Goal: Task Accomplishment & Management: Use online tool/utility

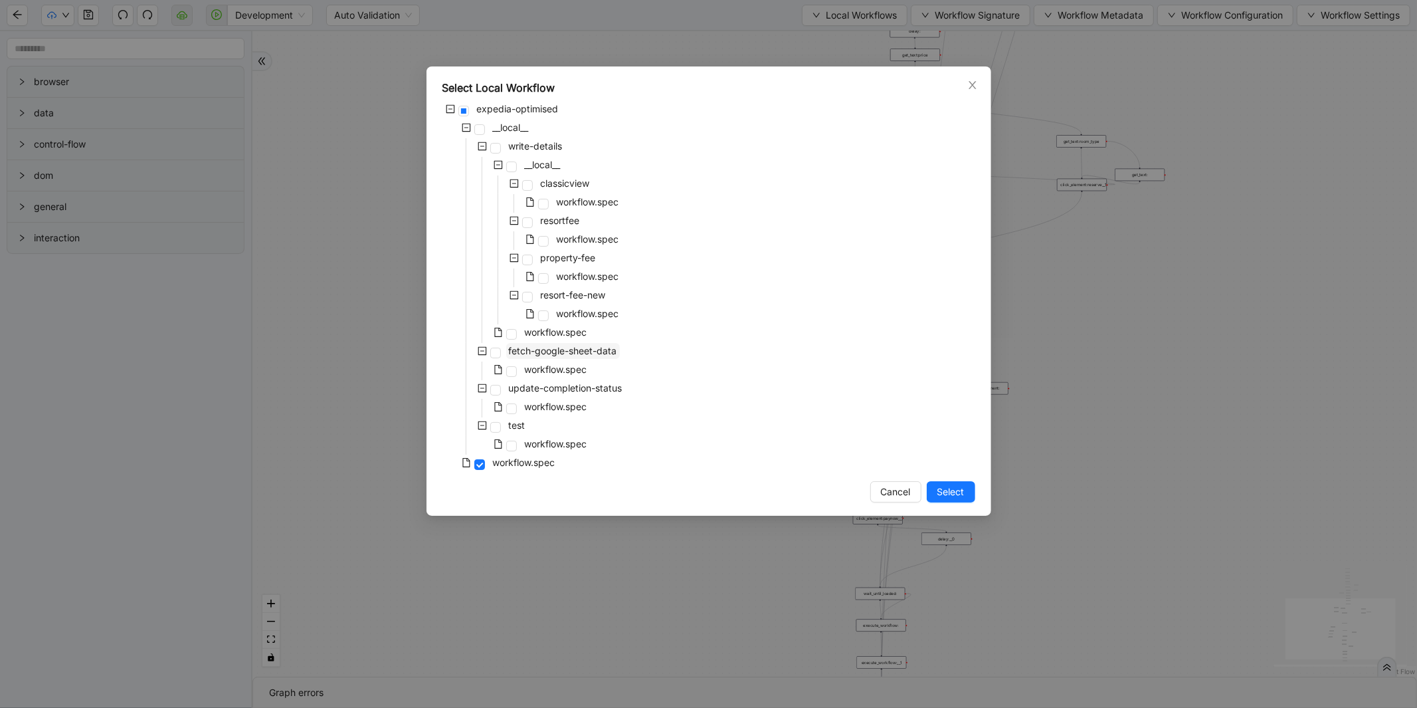
click at [569, 353] on span "fetch-google-sheet-data" at bounding box center [563, 350] width 108 height 11
click at [945, 496] on span "Select" at bounding box center [950, 491] width 27 height 15
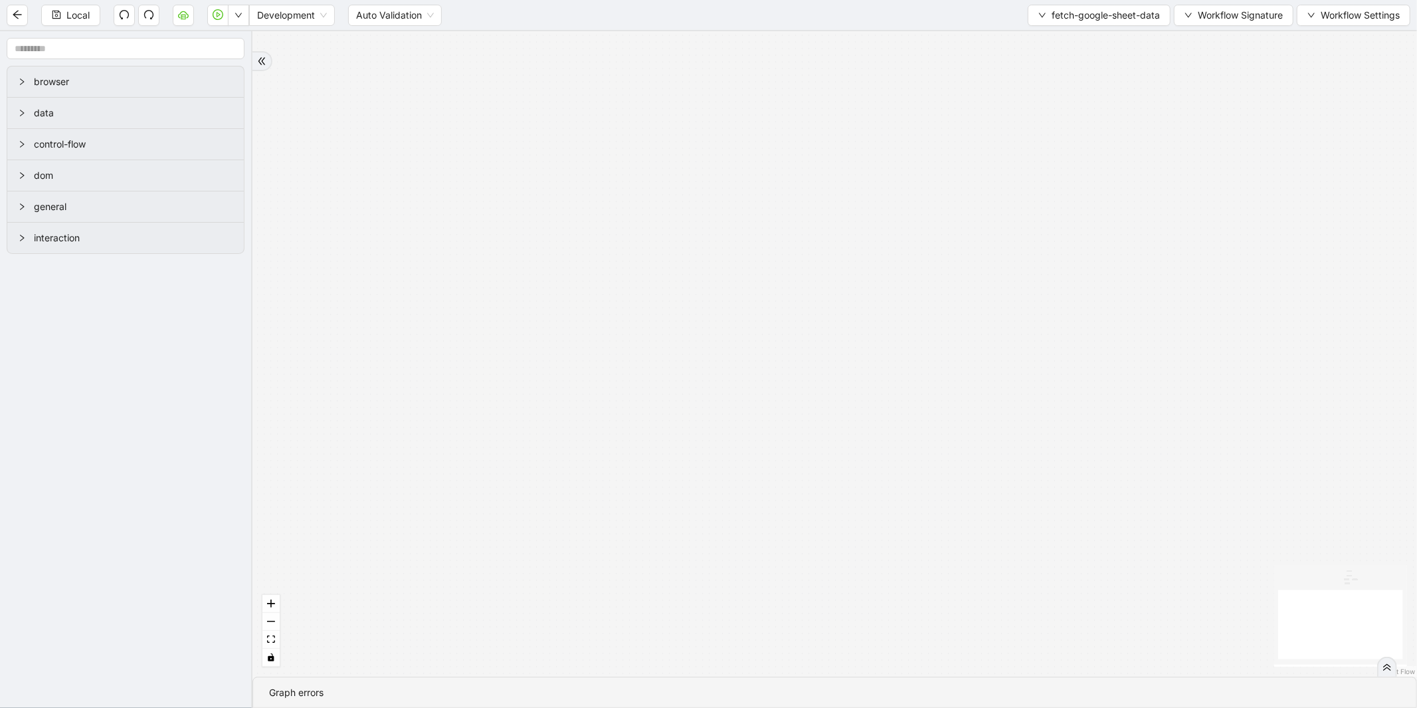
click at [1229, 30] on div "Local Development Auto Validation fetch-google-sheet-data Workflow Signature Wo…" at bounding box center [708, 15] width 1417 height 30
click at [1229, 29] on div "Local Development Auto Validation fetch-google-sheet-data Workflow Signature Wo…" at bounding box center [708, 15] width 1417 height 30
click at [1226, 9] on span "Workflow Signature" at bounding box center [1240, 15] width 85 height 15
click at [1200, 145] on span "Type" at bounding box center [1231, 147] width 89 height 15
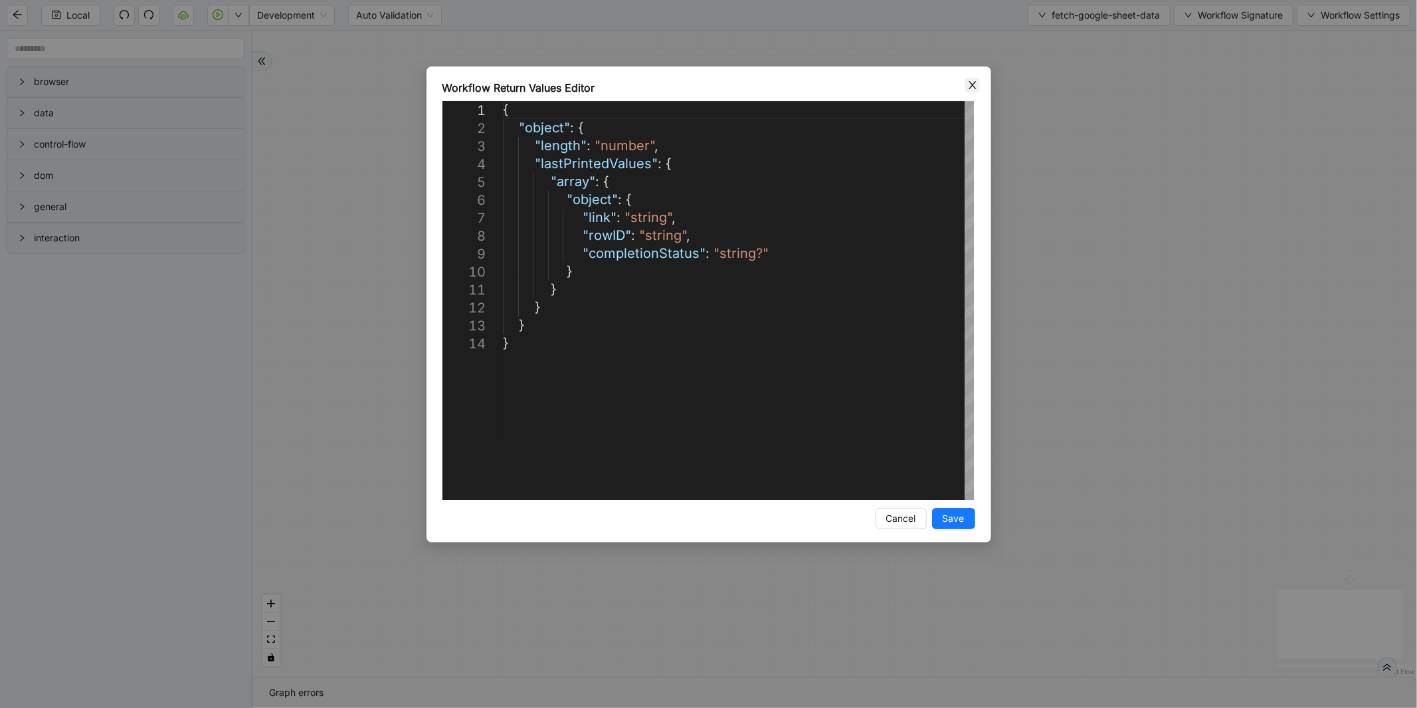
click at [971, 89] on icon "close" at bounding box center [972, 85] width 11 height 11
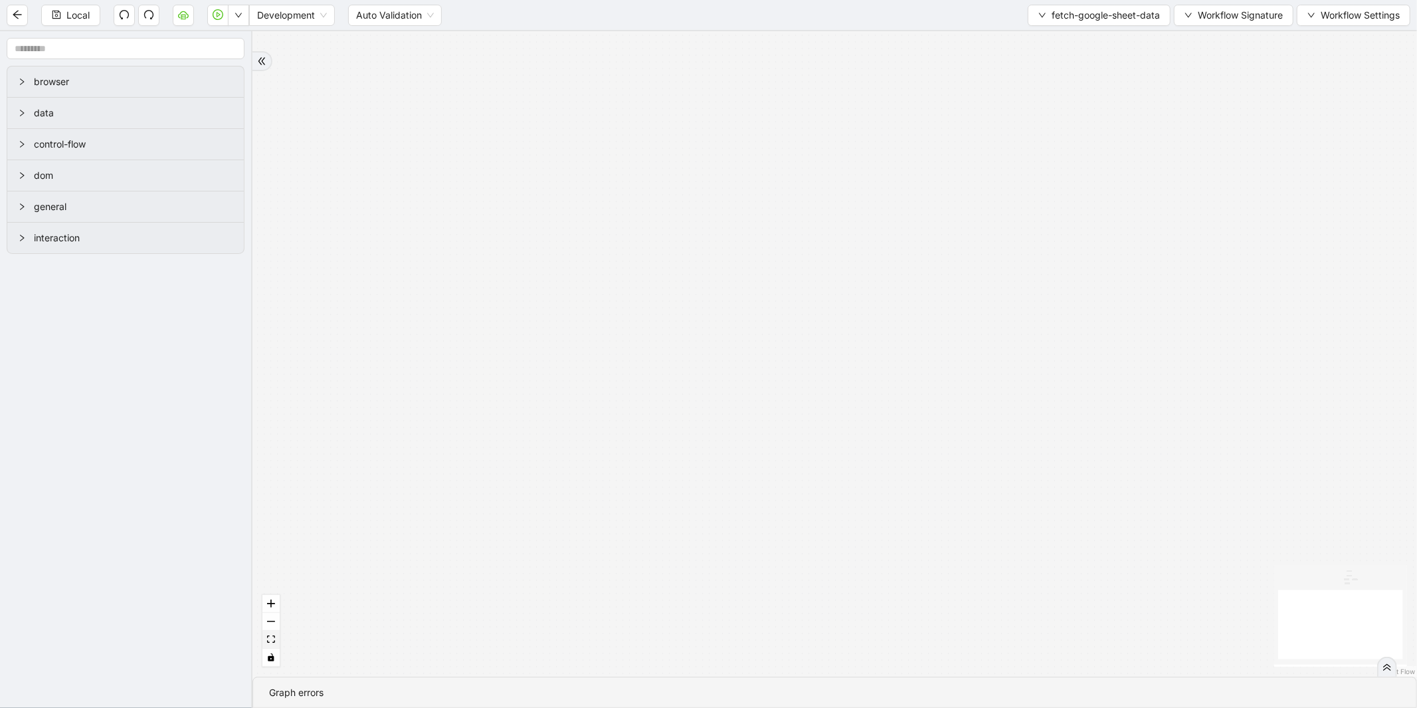
click at [270, 636] on icon "fit view" at bounding box center [271, 638] width 8 height 7
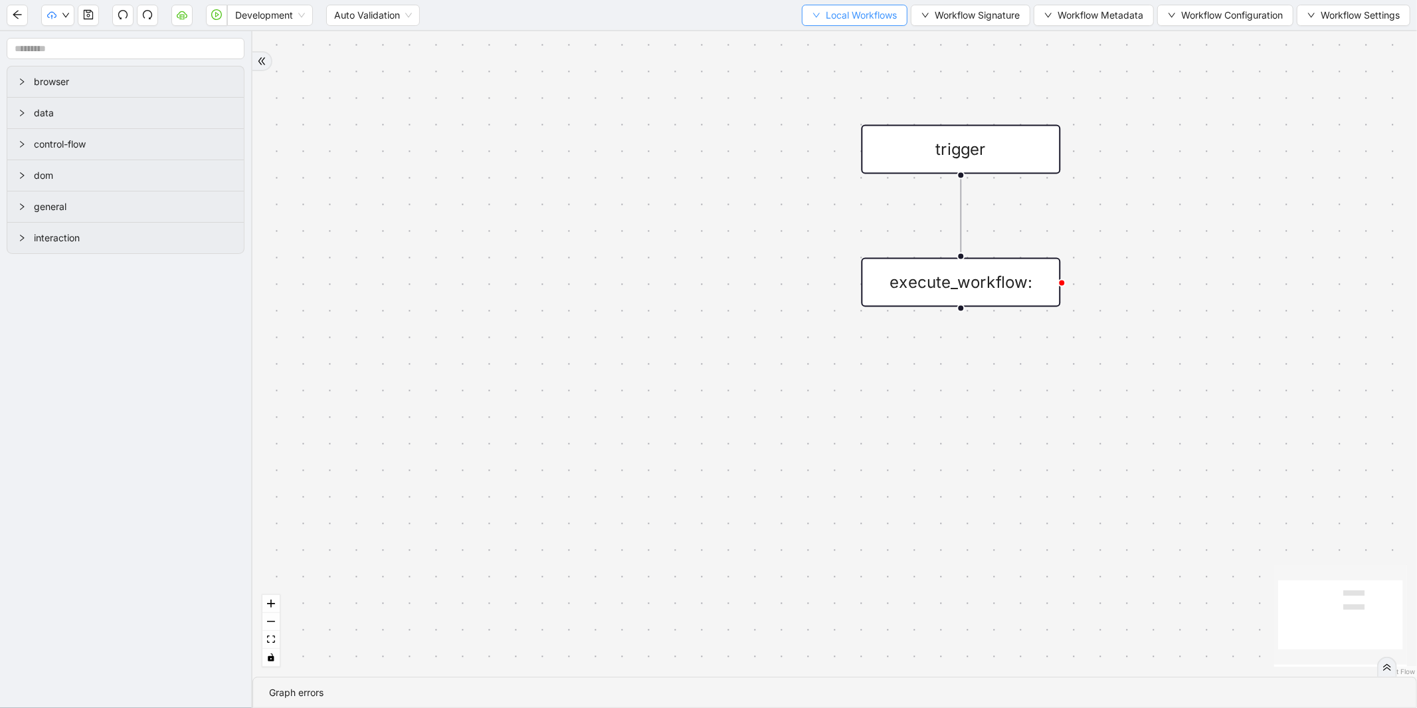
click at [834, 19] on span "Local Workflows" at bounding box center [861, 15] width 71 height 15
click at [828, 35] on span "Select" at bounding box center [848, 40] width 86 height 15
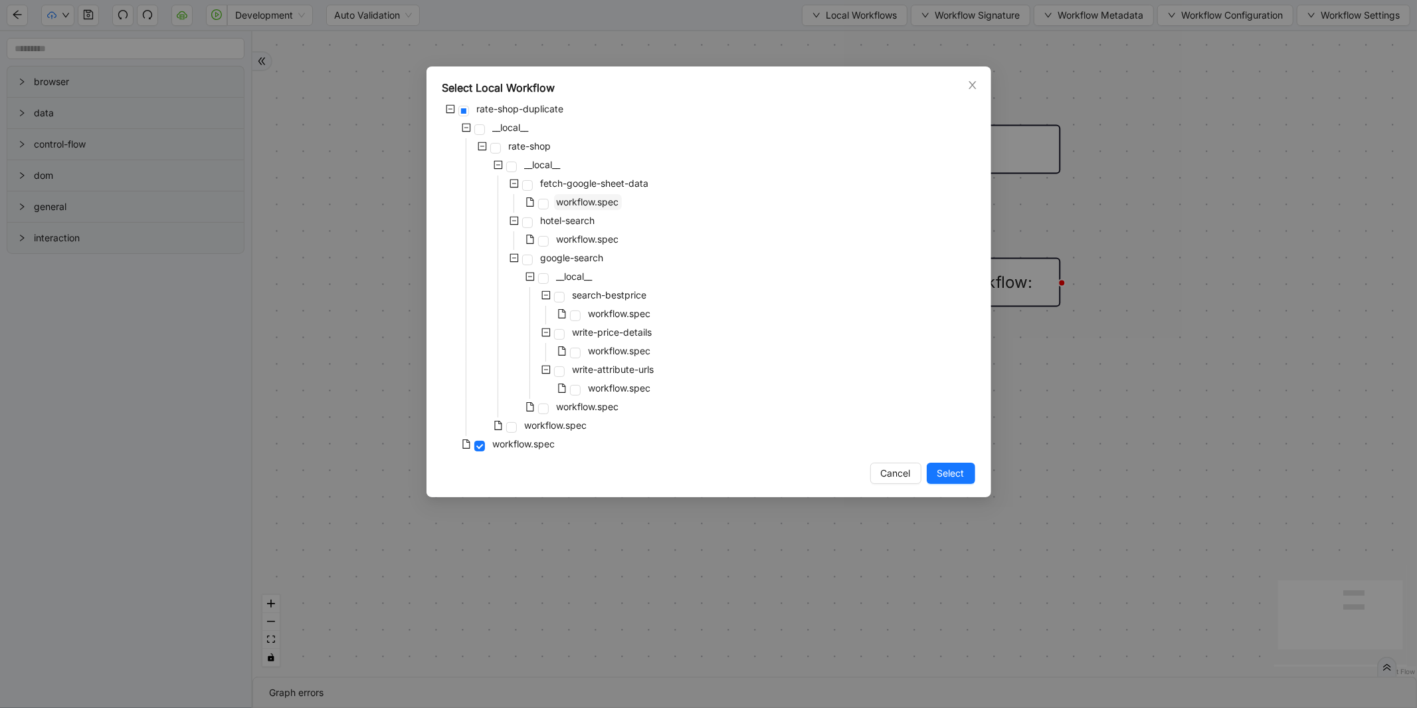
click at [591, 203] on span "workflow.spec" at bounding box center [588, 201] width 62 height 11
click at [935, 467] on button "Select" at bounding box center [951, 472] width 48 height 21
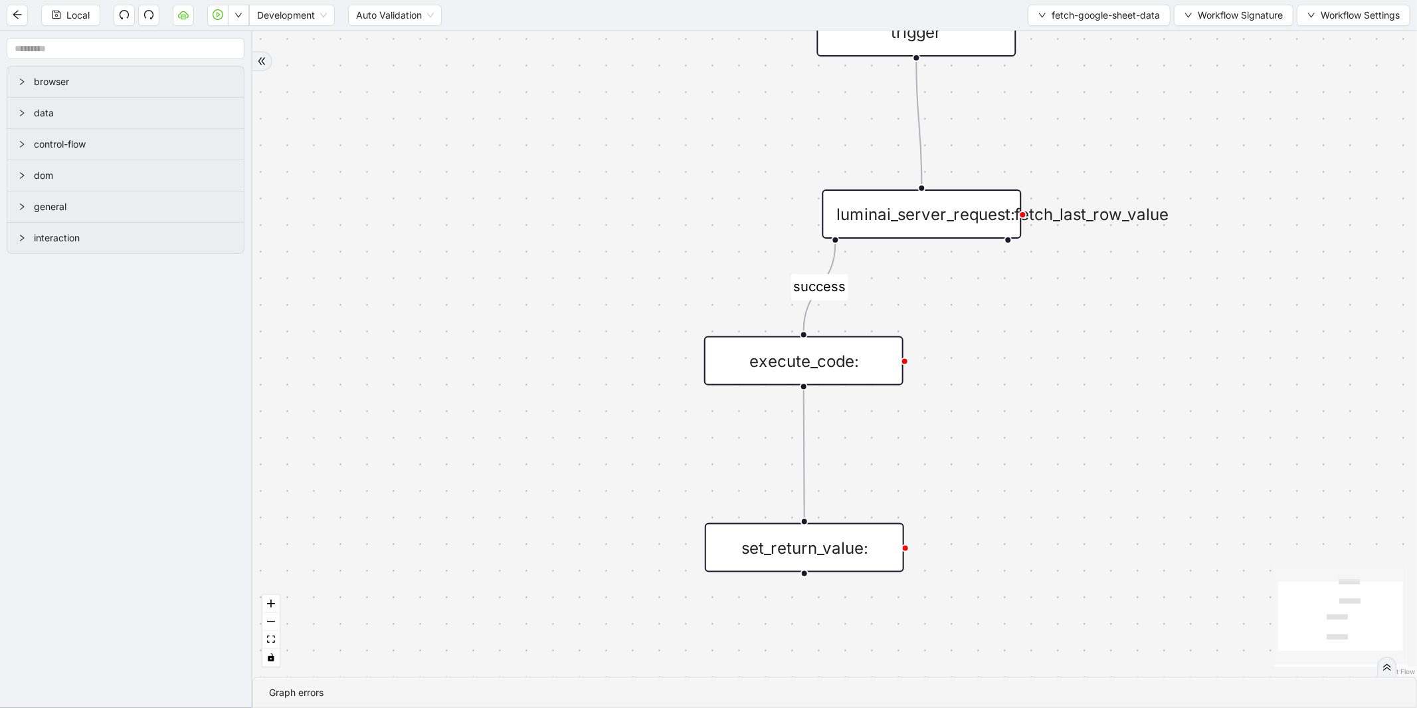
drag, startPoint x: 834, startPoint y: 327, endPoint x: 534, endPoint y: 175, distance: 336.0
click at [534, 175] on div "success trigger luminai_server_request:fetch_last_row_value set_return_value: e…" at bounding box center [834, 353] width 1165 height 645
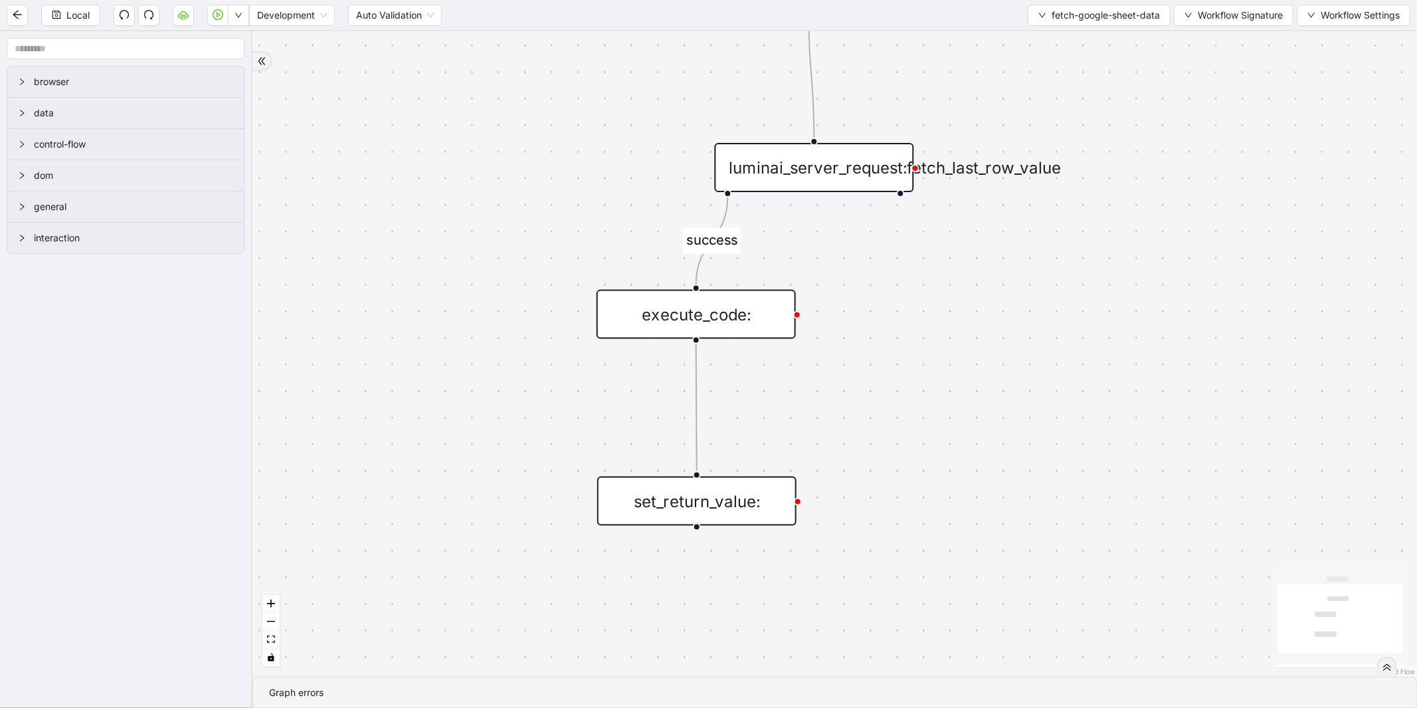
click at [713, 300] on div "execute_code:" at bounding box center [696, 314] width 199 height 49
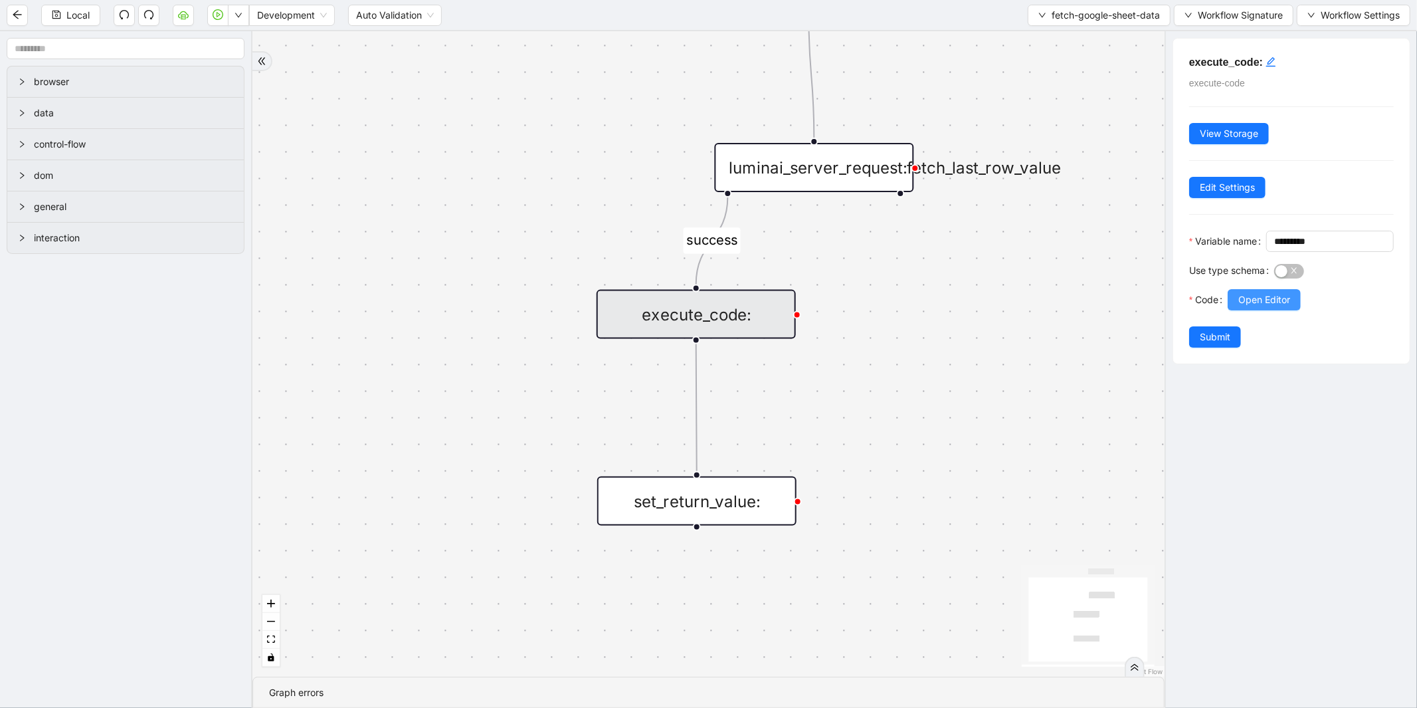
click at [1241, 307] on span "Open Editor" at bounding box center [1264, 299] width 52 height 15
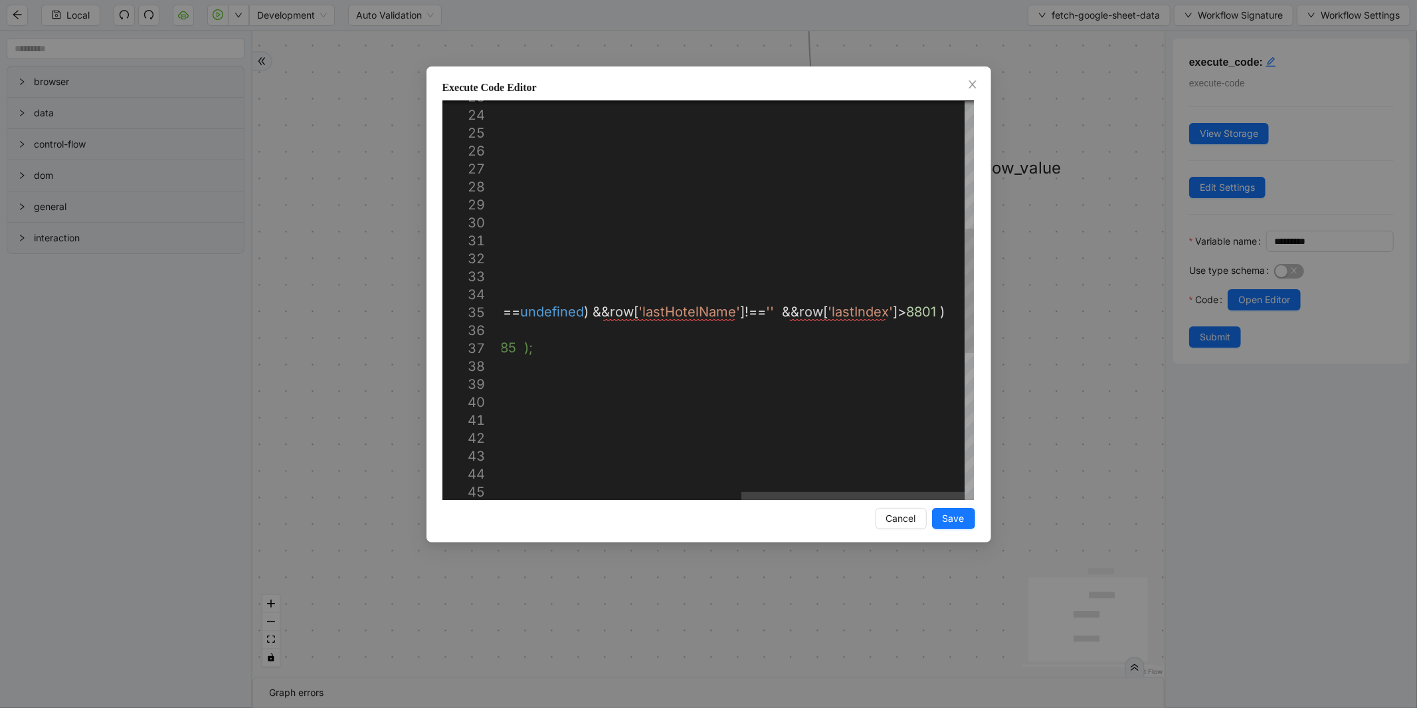
click at [892, 311] on div "return rows . map (( row , rowIndex ) => { const obj : { [ key : string ]: stri…" at bounding box center [486, 332] width 975 height 1278
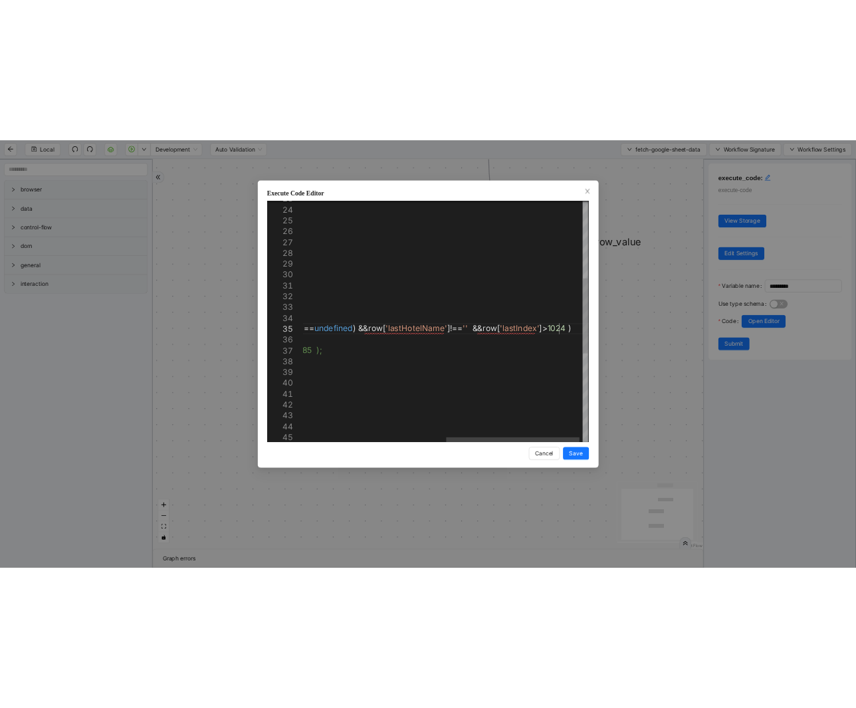
scroll to position [72, 1207]
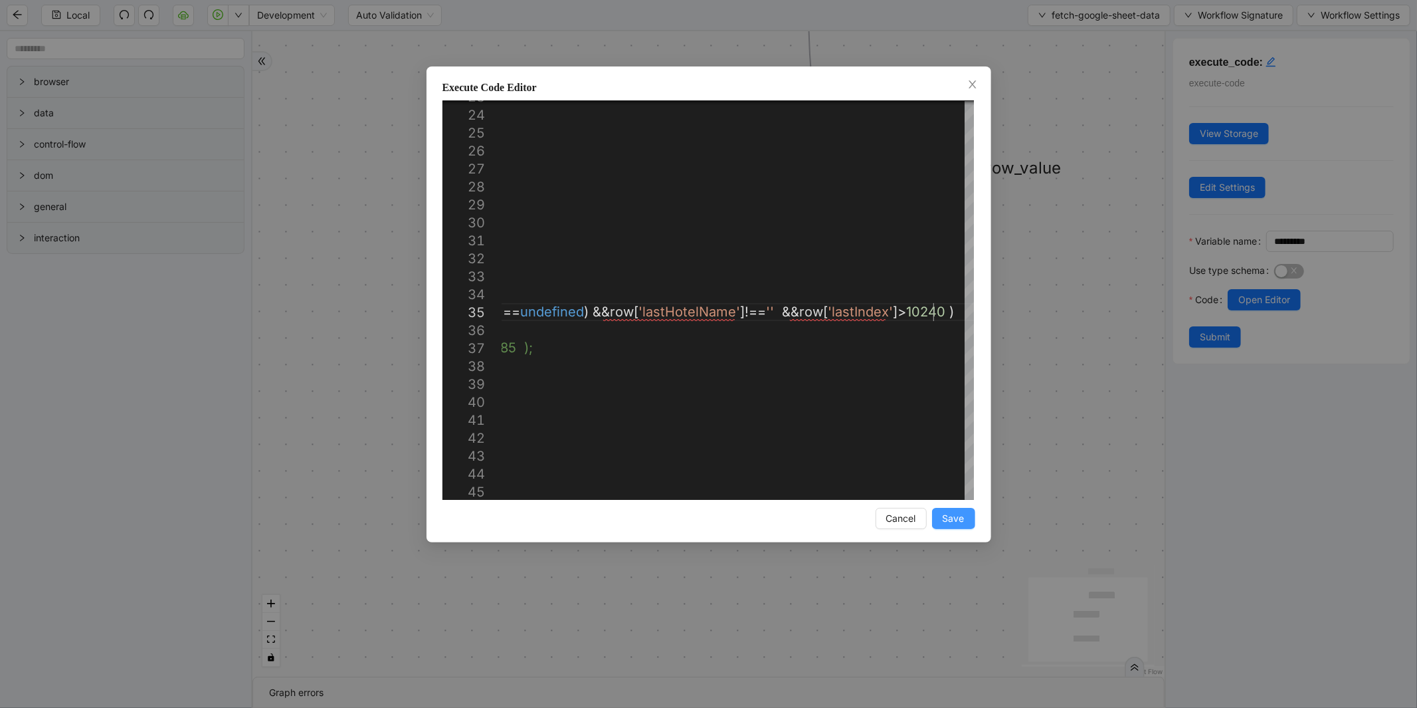
type textarea "**********"
click at [959, 517] on span "Save" at bounding box center [954, 518] width 22 height 15
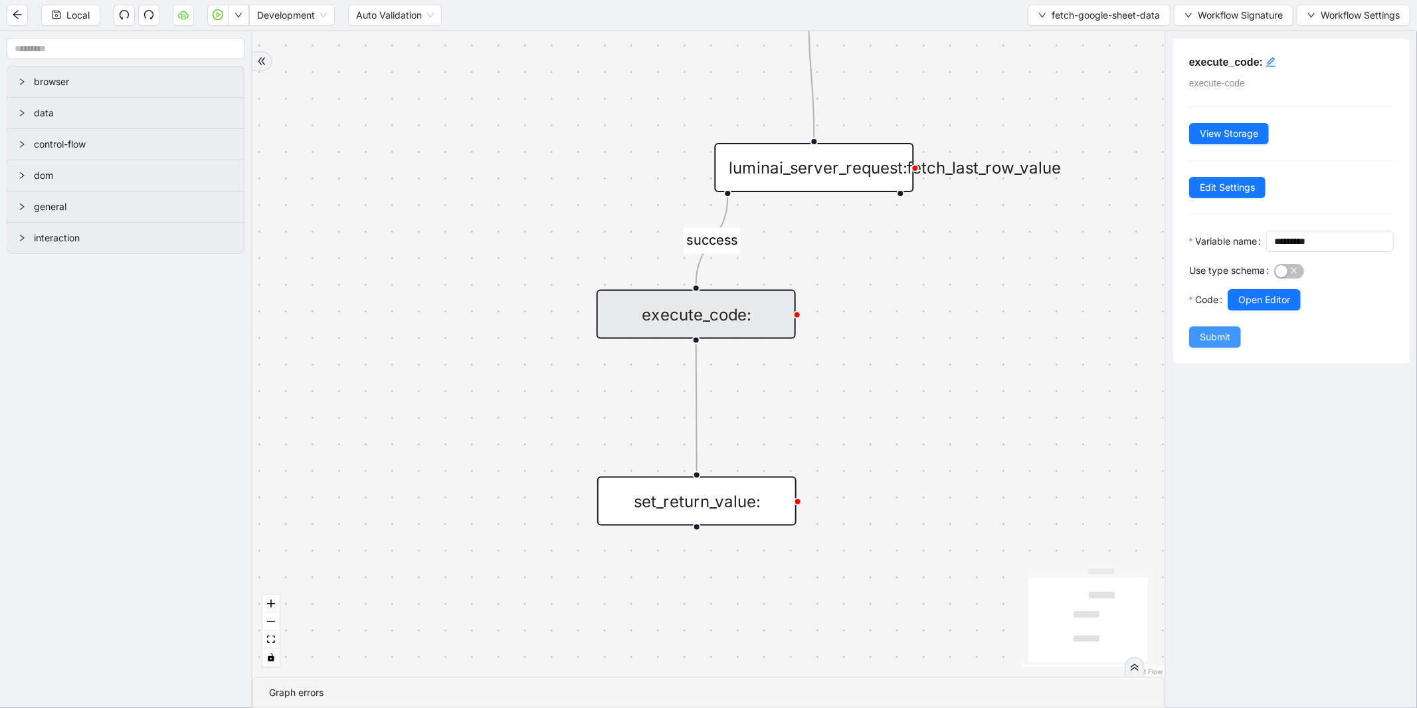
click at [1212, 344] on span "Submit" at bounding box center [1215, 337] width 31 height 15
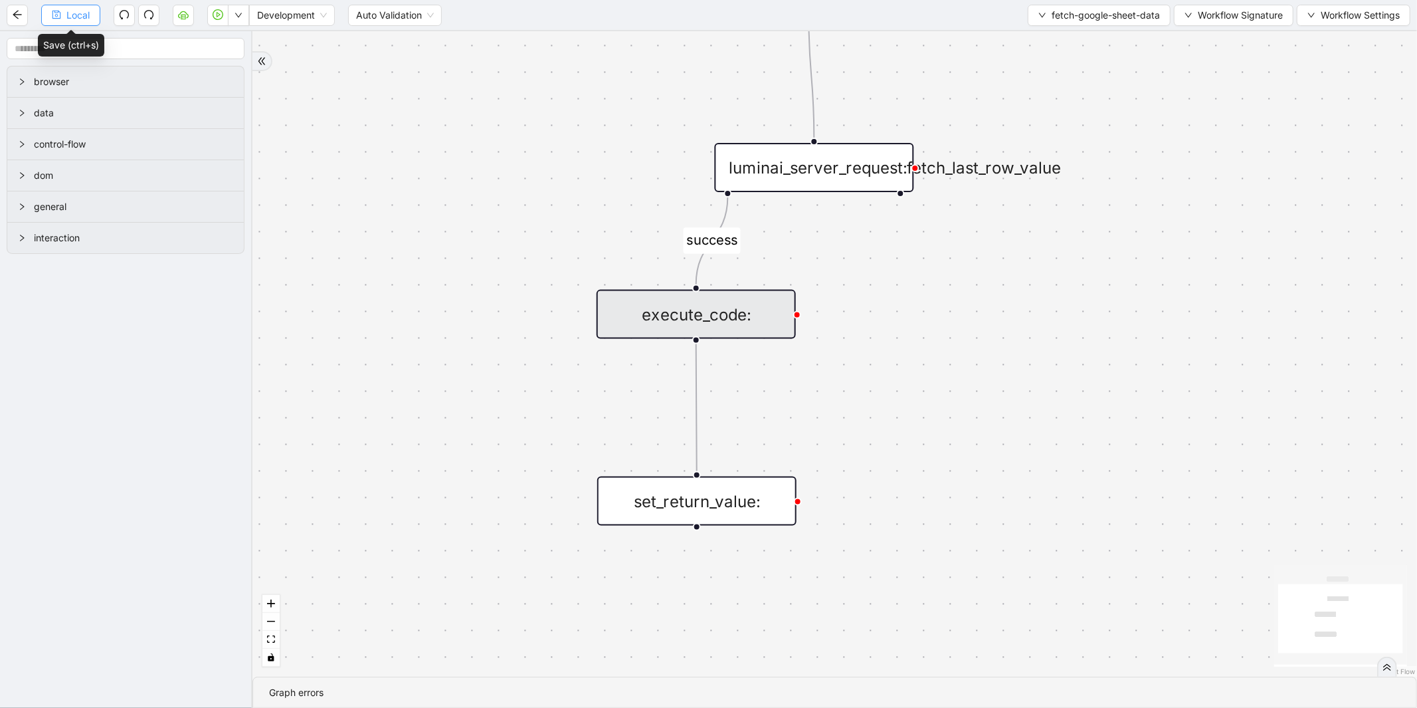
click at [66, 9] on span "Local" at bounding box center [77, 15] width 23 height 15
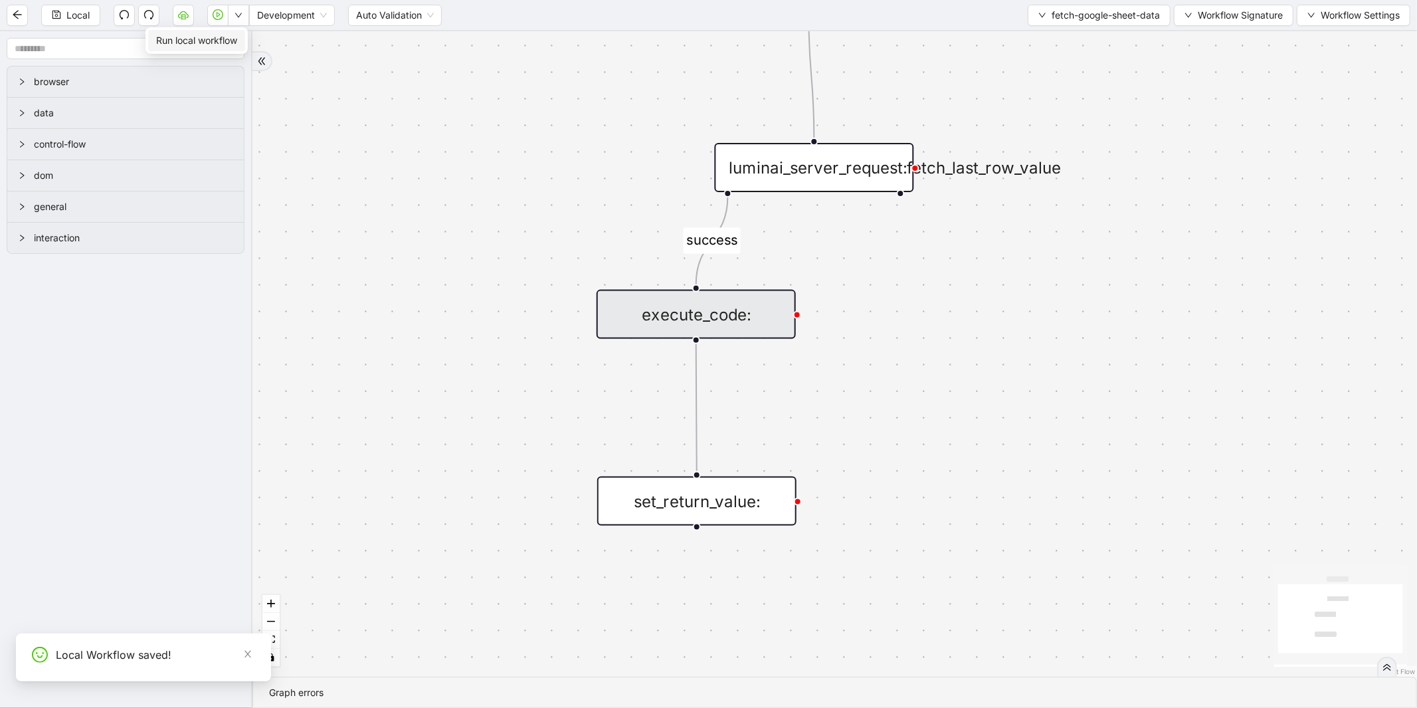
click at [234, 34] on span "Run local workflow" at bounding box center [196, 40] width 81 height 15
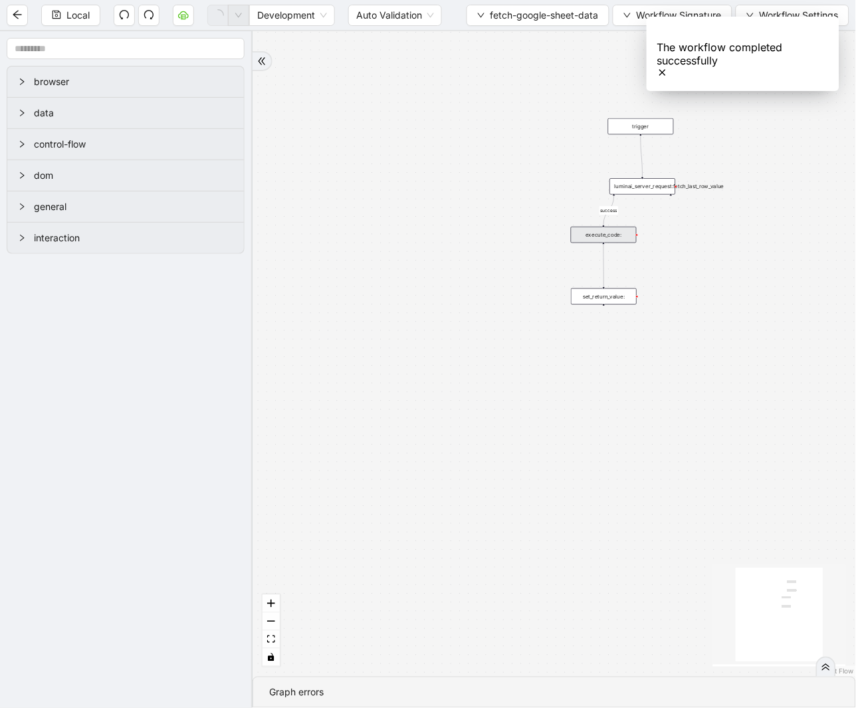
drag, startPoint x: 608, startPoint y: 183, endPoint x: 537, endPoint y: 175, distance: 71.6
click at [537, 175] on div "success trigger luminai_server_request:fetch_last_row_value set_return_value: e…" at bounding box center [553, 353] width 603 height 645
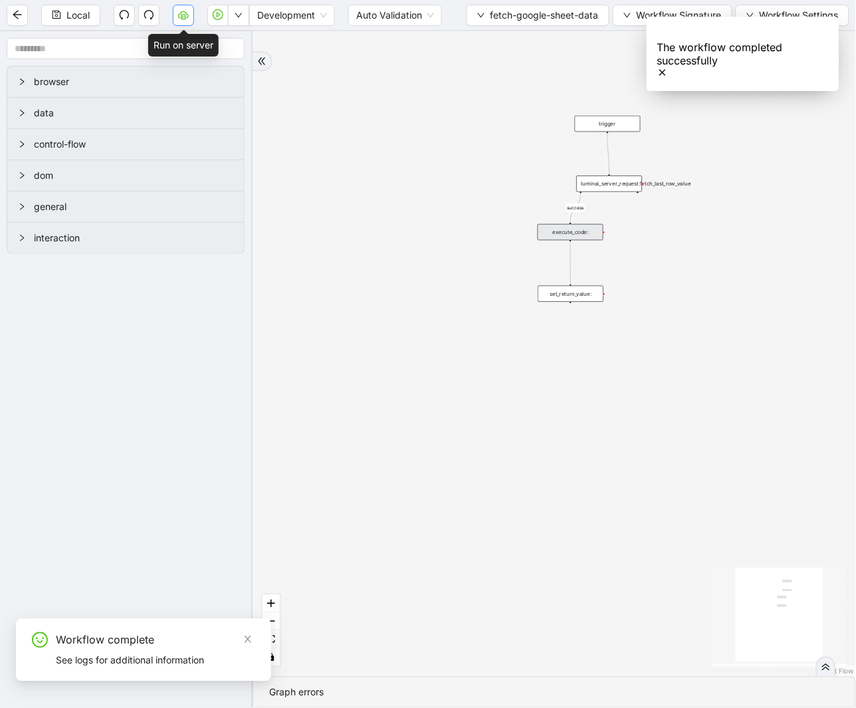
click at [183, 20] on icon "cloud-server" at bounding box center [183, 14] width 11 height 11
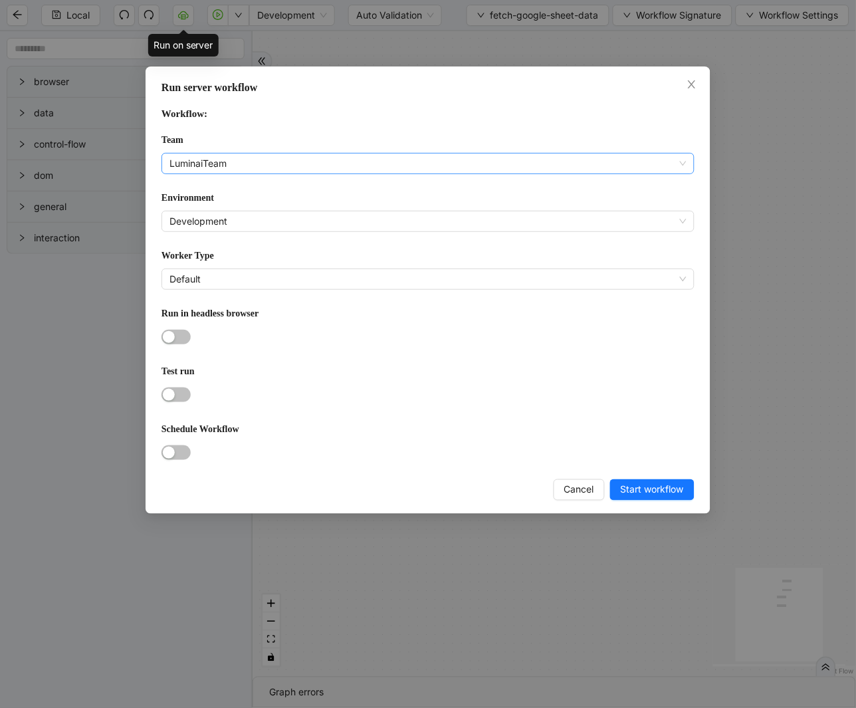
click at [262, 167] on span "LuminaiTeam" at bounding box center [427, 163] width 517 height 20
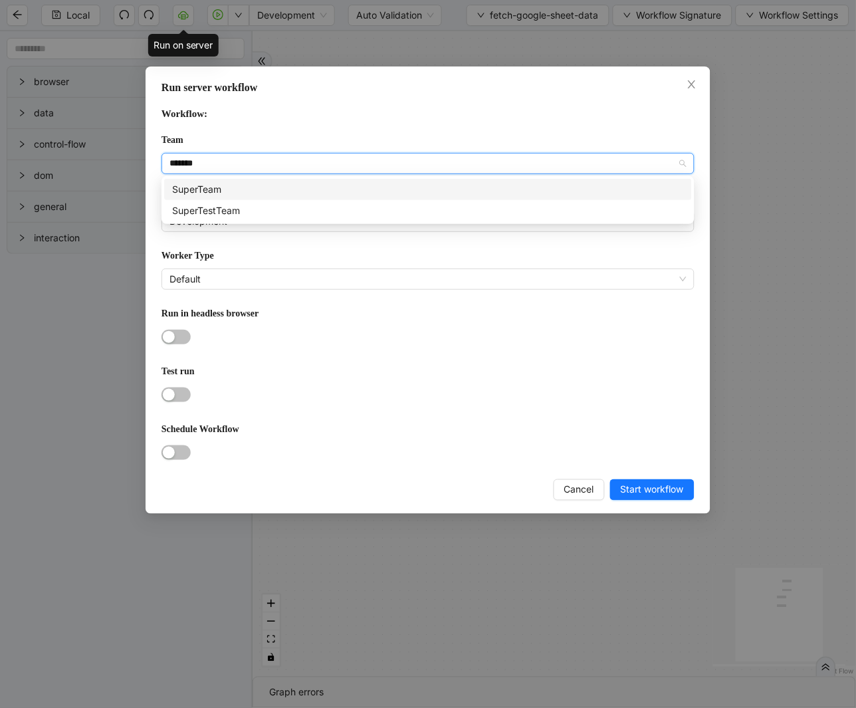
type input "********"
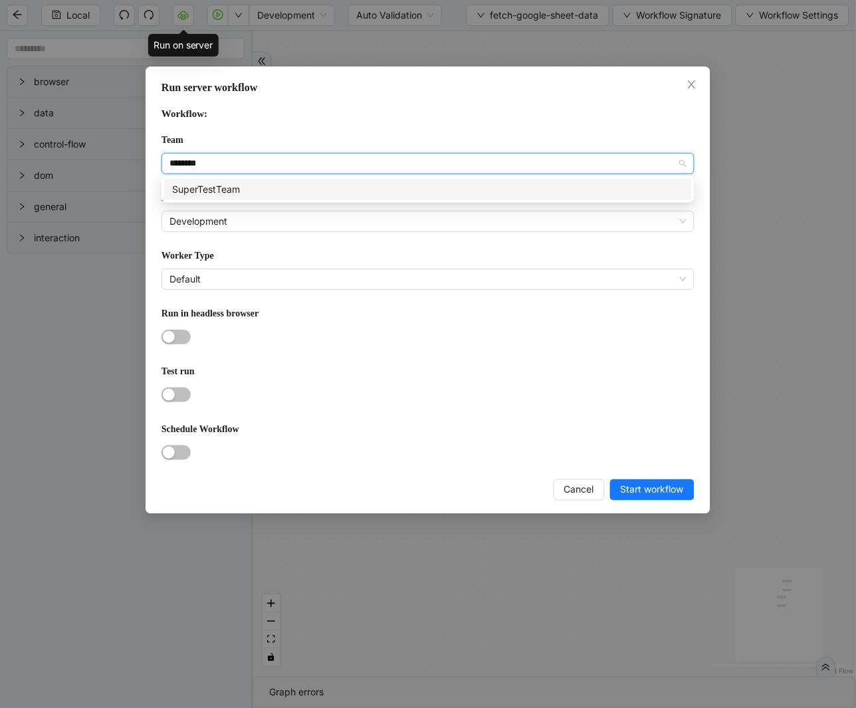
click at [266, 187] on div "SuperTestTeam" at bounding box center [428, 189] width 512 height 15
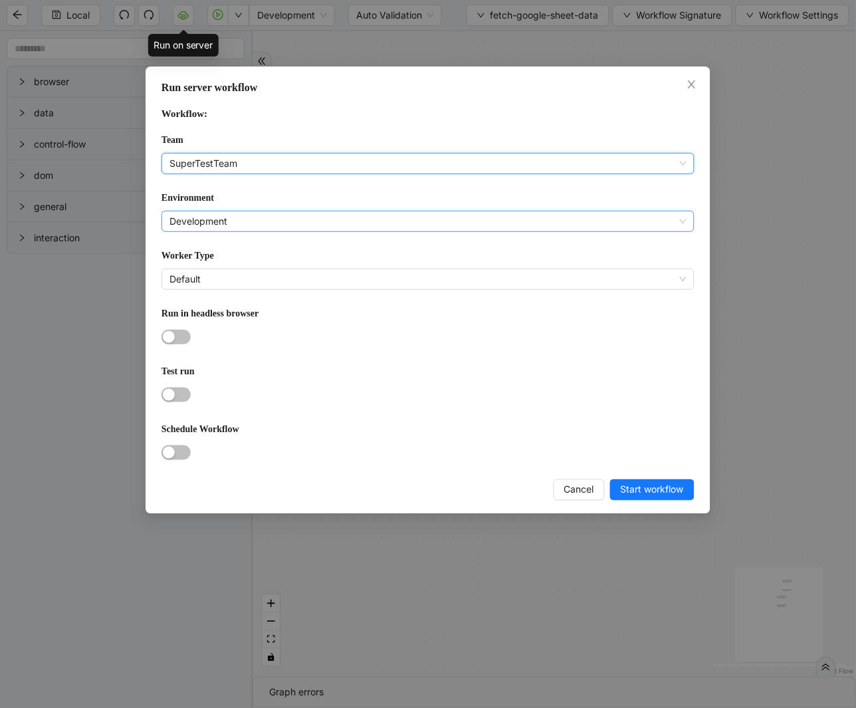
click at [215, 216] on span "Development" at bounding box center [427, 221] width 517 height 20
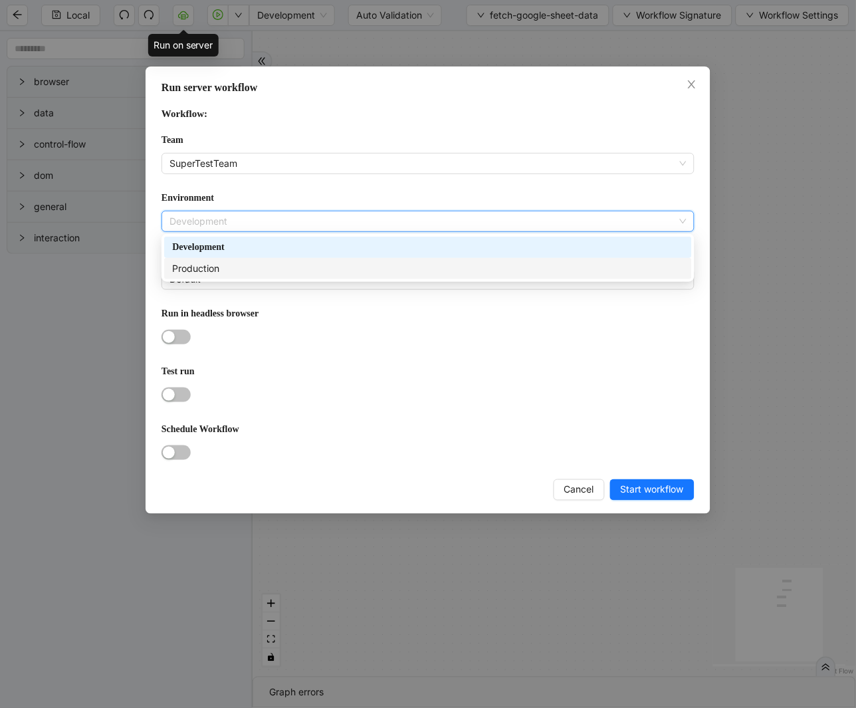
click at [209, 274] on div "Production" at bounding box center [428, 268] width 512 height 15
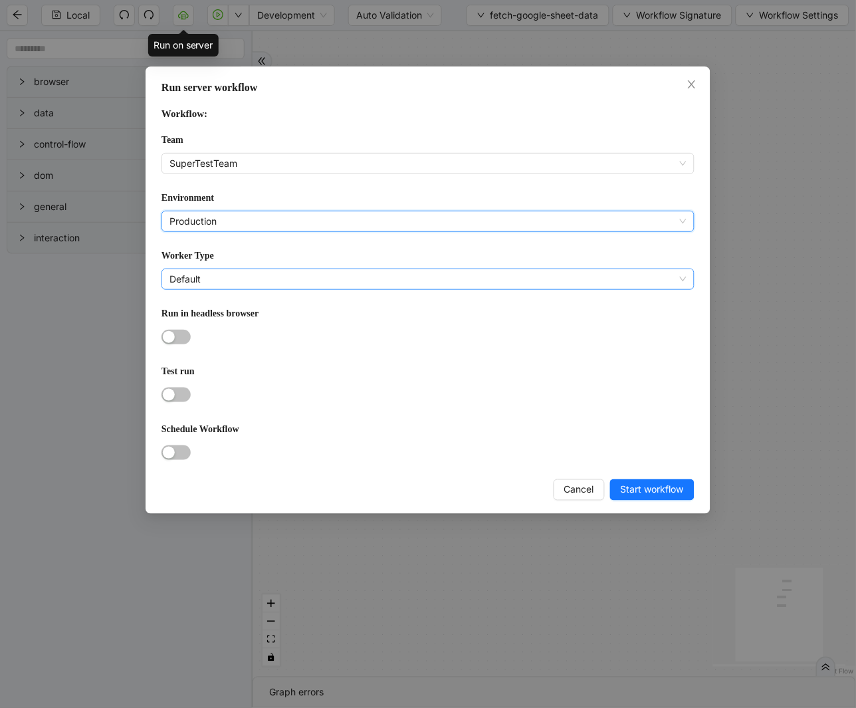
click at [201, 274] on span "Default" at bounding box center [427, 279] width 517 height 20
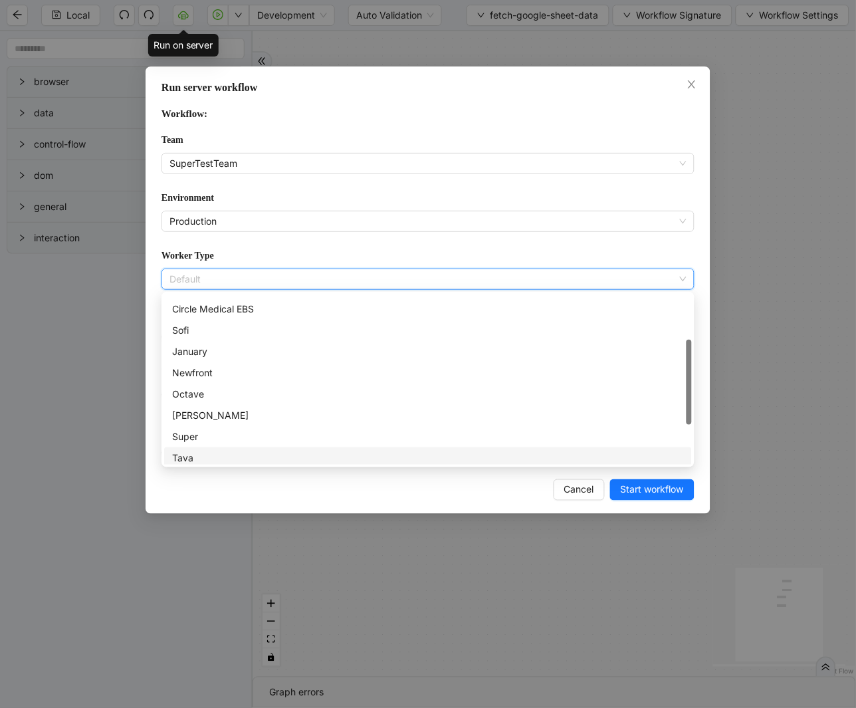
scroll to position [0, 0]
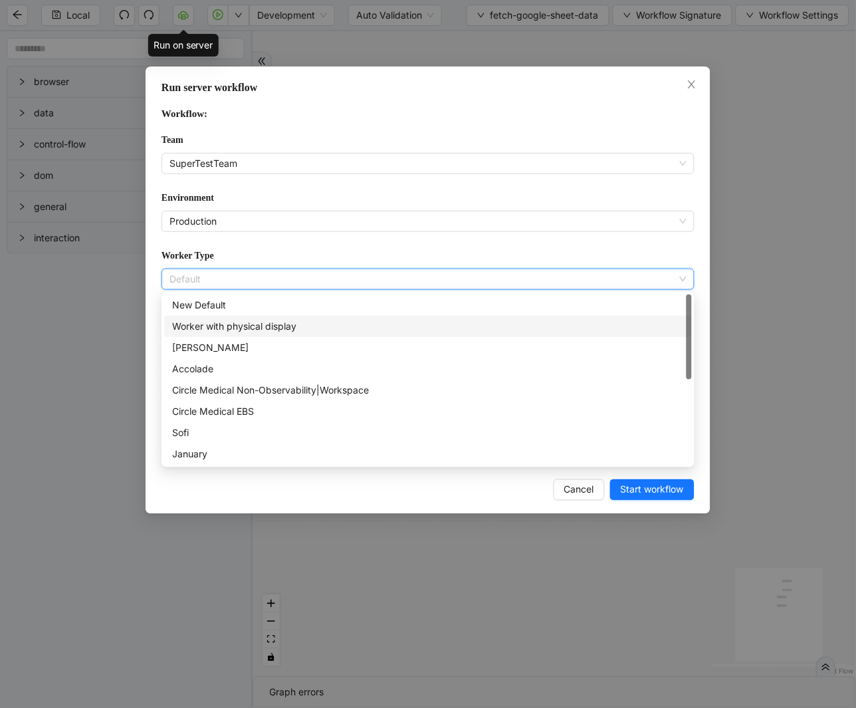
click at [262, 329] on div "Worker with physical display" at bounding box center [428, 326] width 512 height 15
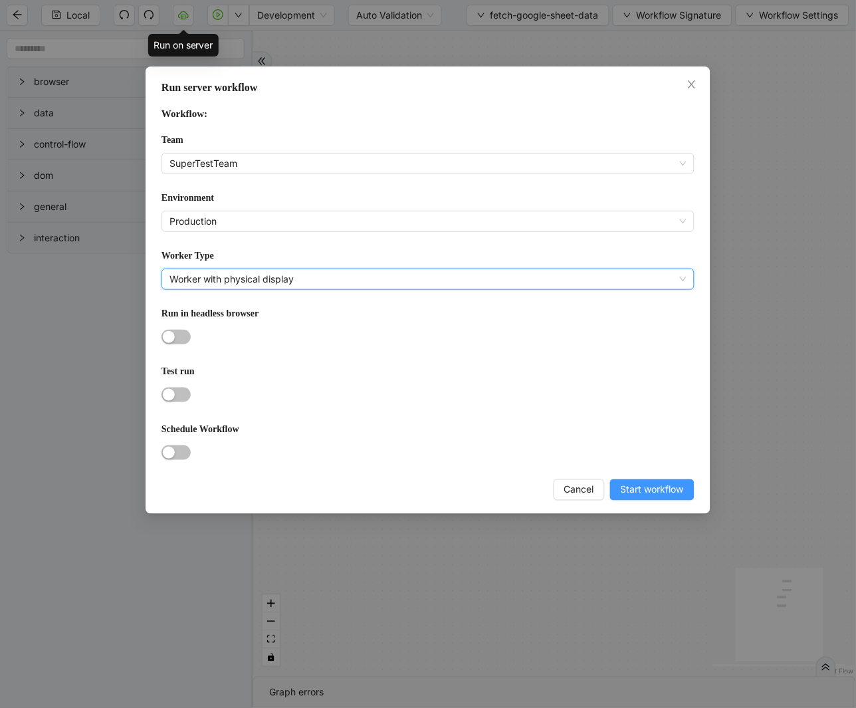
click at [648, 489] on span "Start workflow" at bounding box center [652, 489] width 63 height 15
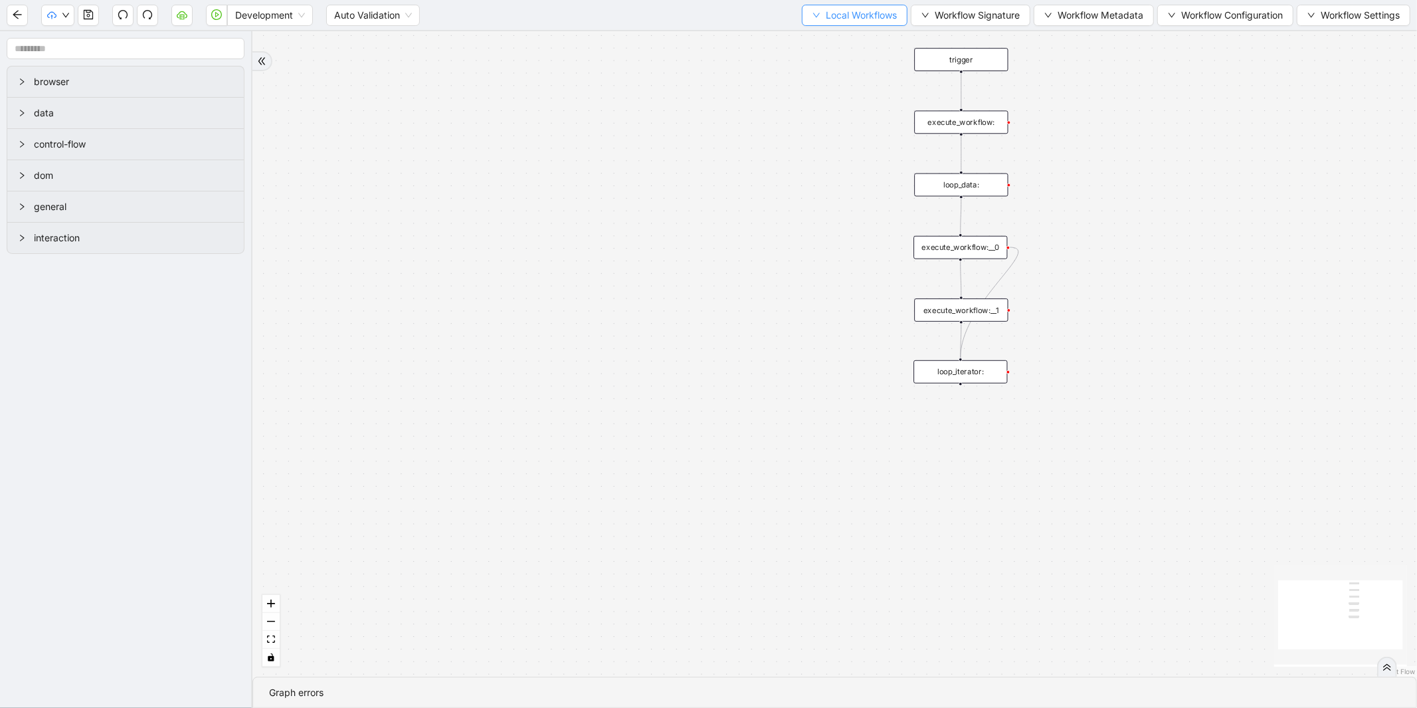
click at [838, 22] on span "Local Workflows" at bounding box center [861, 15] width 71 height 15
click at [826, 37] on span "Select" at bounding box center [848, 40] width 86 height 15
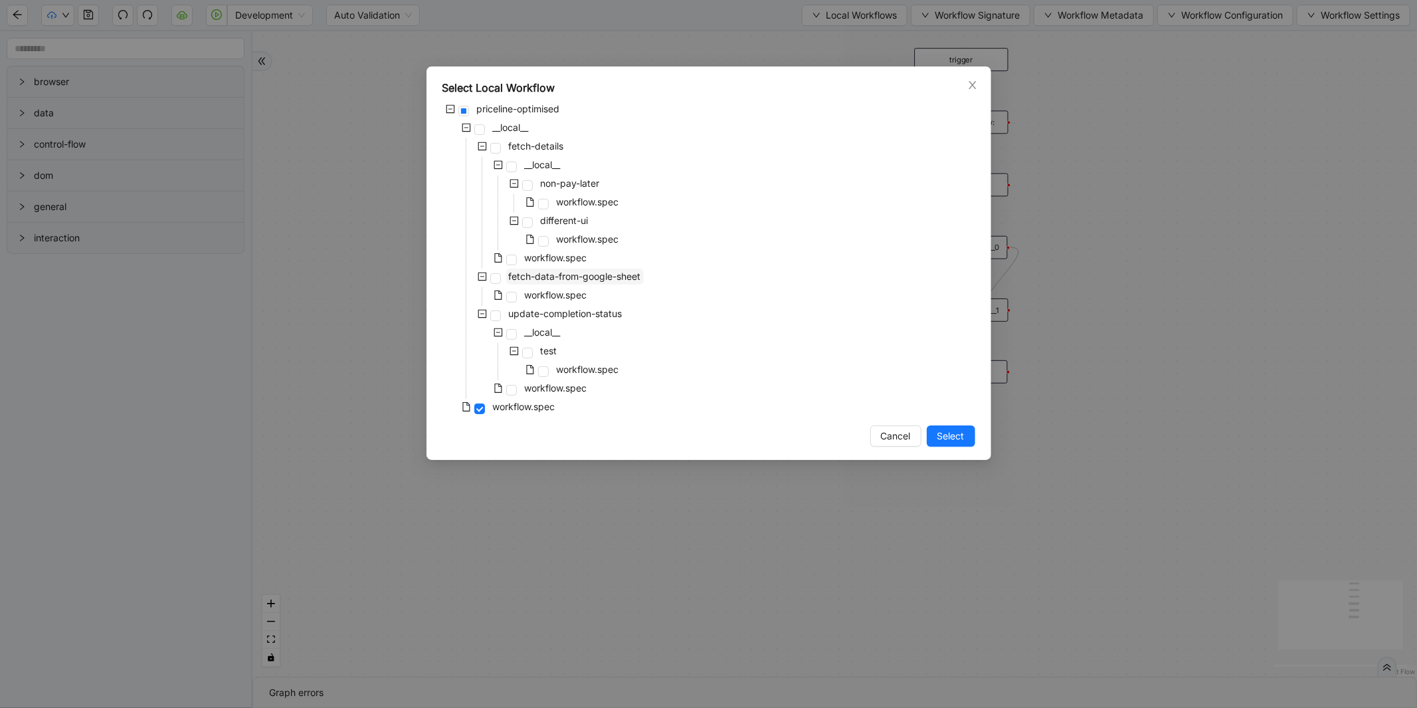
click at [559, 278] on span "fetch-data-from-google-sheet" at bounding box center [575, 275] width 132 height 11
click at [941, 435] on span "Select" at bounding box center [950, 436] width 27 height 15
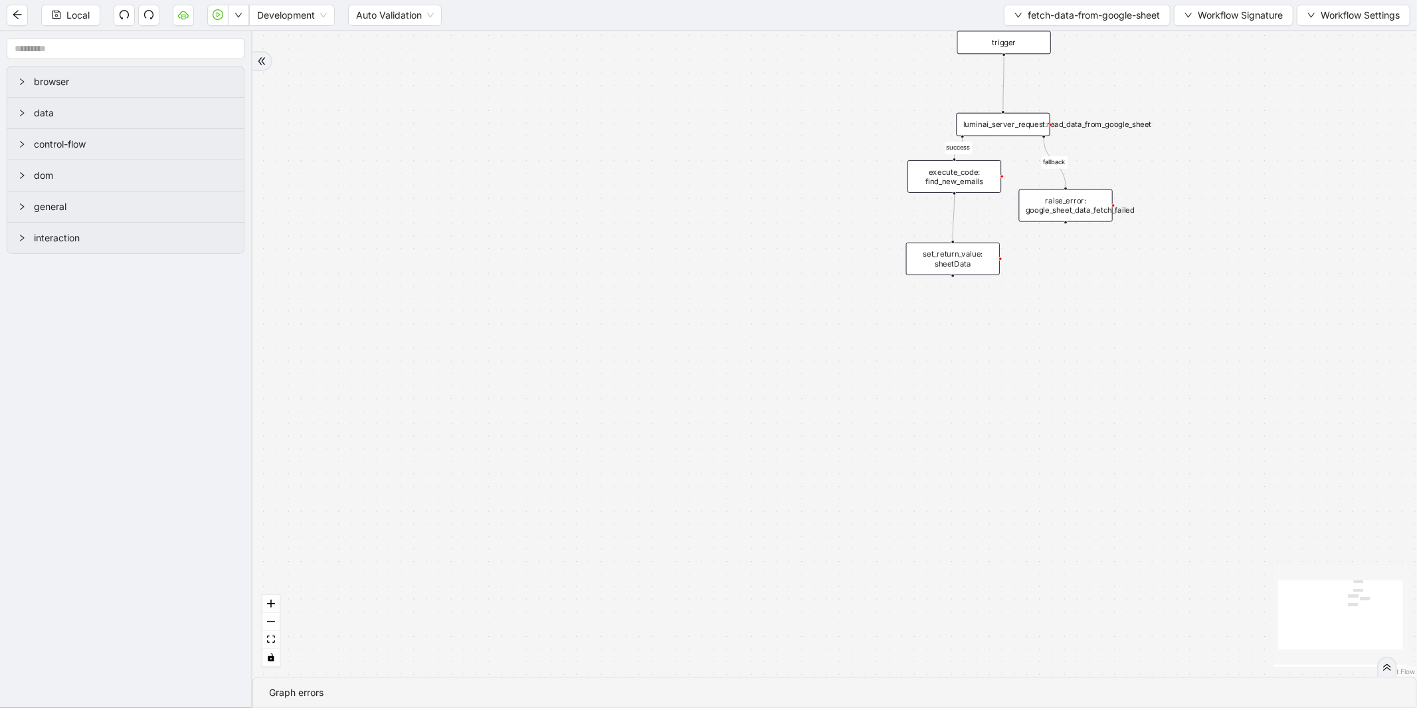
click at [939, 157] on div "success fallback trigger luminai_server_request:read_data_from_google_sheet set…" at bounding box center [834, 353] width 1165 height 645
click at [970, 191] on div "execute_code: find_new_emails" at bounding box center [955, 176] width 94 height 33
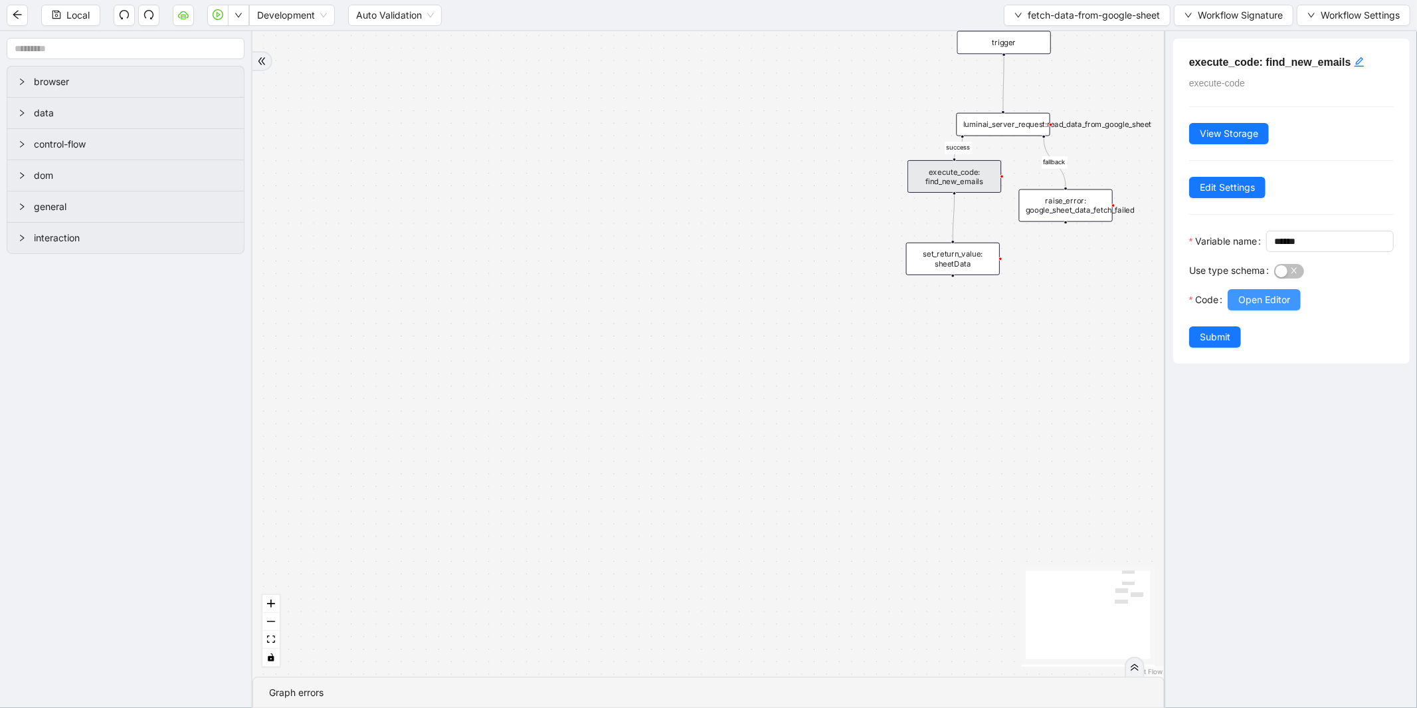
click at [1258, 307] on span "Open Editor" at bounding box center [1264, 299] width 52 height 15
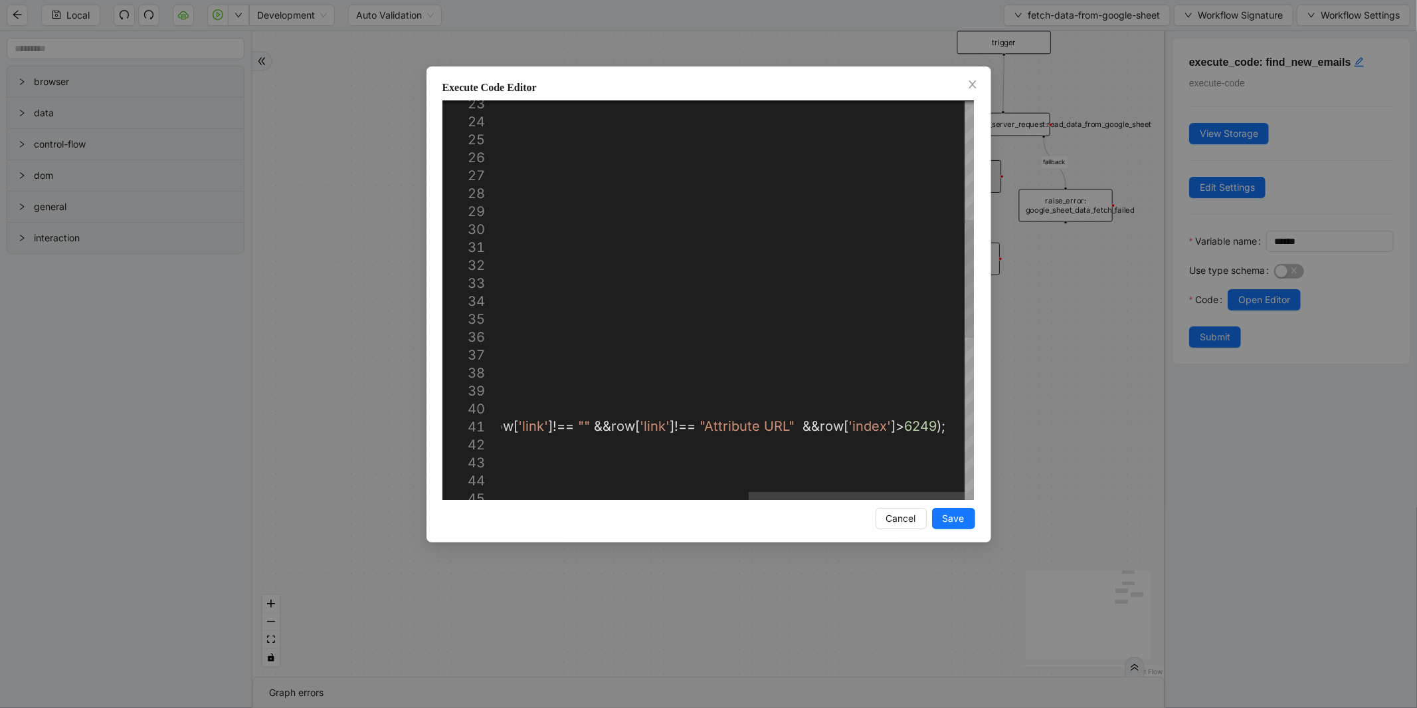
click at [909, 417] on div "function convertRowsToObjectArray ( rows : Value []): object [] { if ( rows . l…" at bounding box center [470, 374] width 1008 height 1349
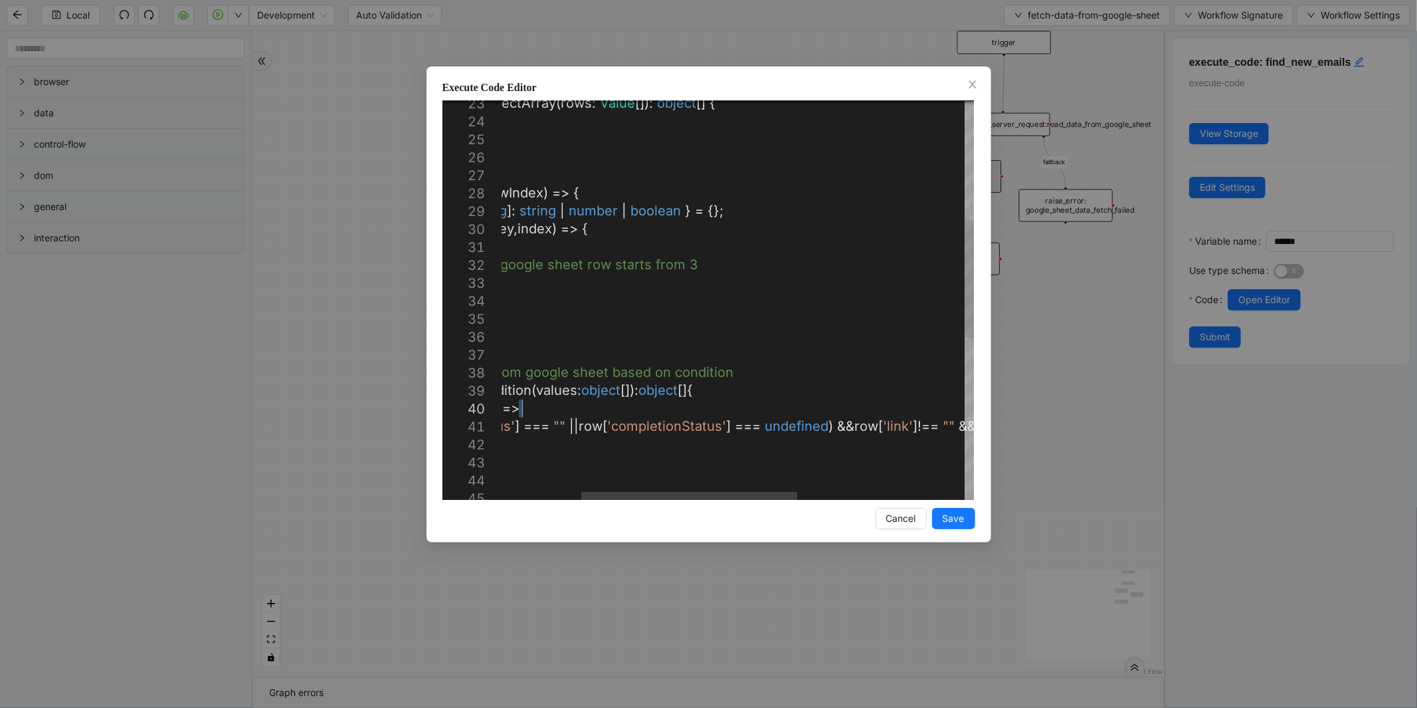
click at [909, 417] on div "function convertRowsToObjectArray ( rows : Value []): object [] { if ( rows . l…" at bounding box center [835, 374] width 1008 height 1349
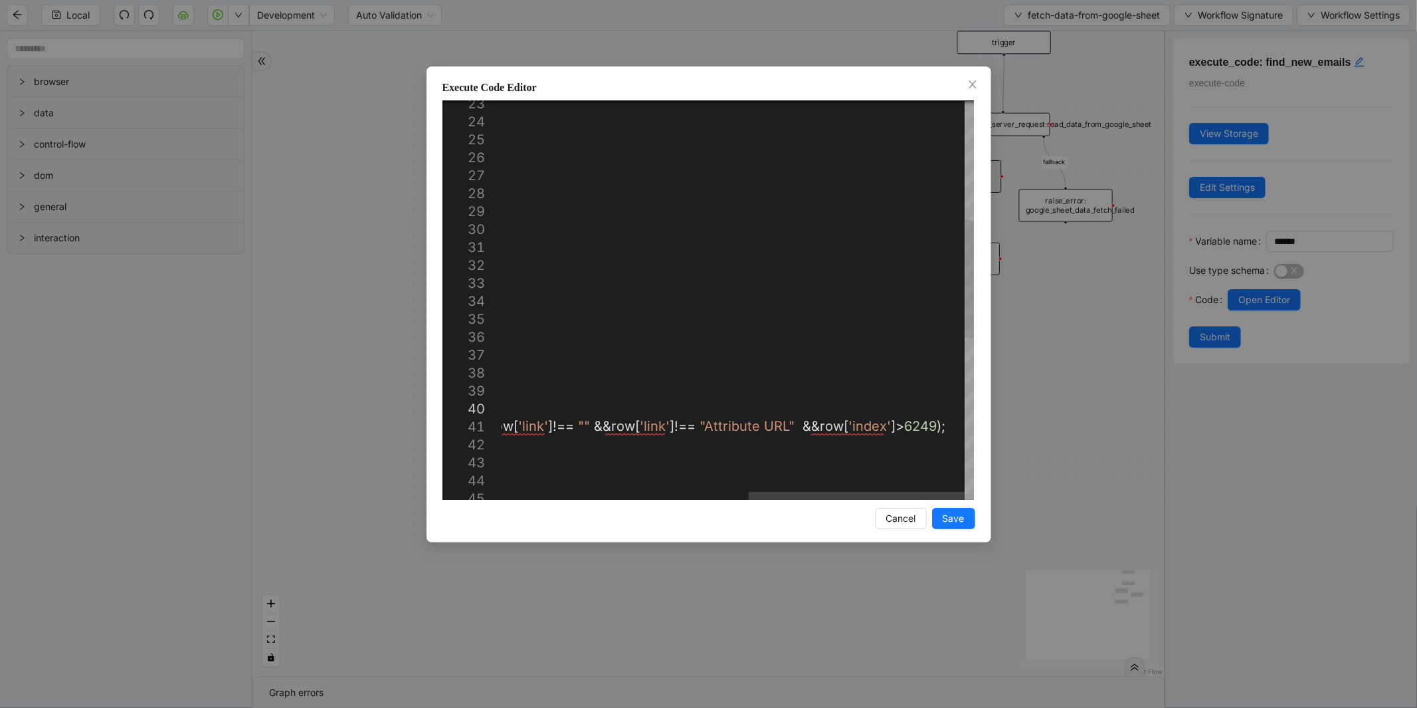
click at [909, 428] on div "function convertRowsToObjectArray ( rows : Value []): object [] { if ( rows . l…" at bounding box center [470, 374] width 1008 height 1349
click at [909, 428] on div "function convertRowsToObjectArray ( rows : Value []): object [] { if ( rows . l…" at bounding box center [475, 374] width 1019 height 1349
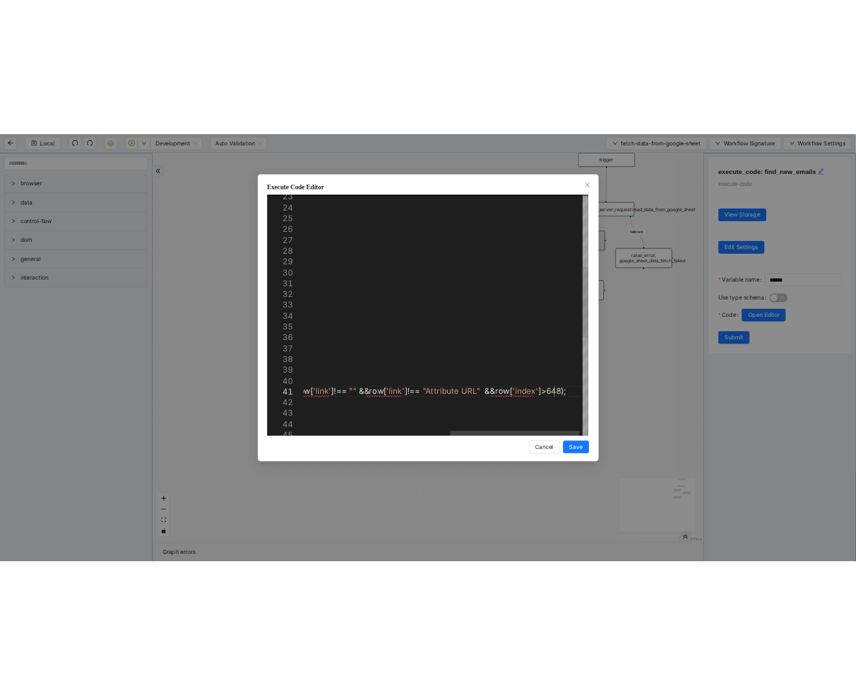
scroll to position [1, 1263]
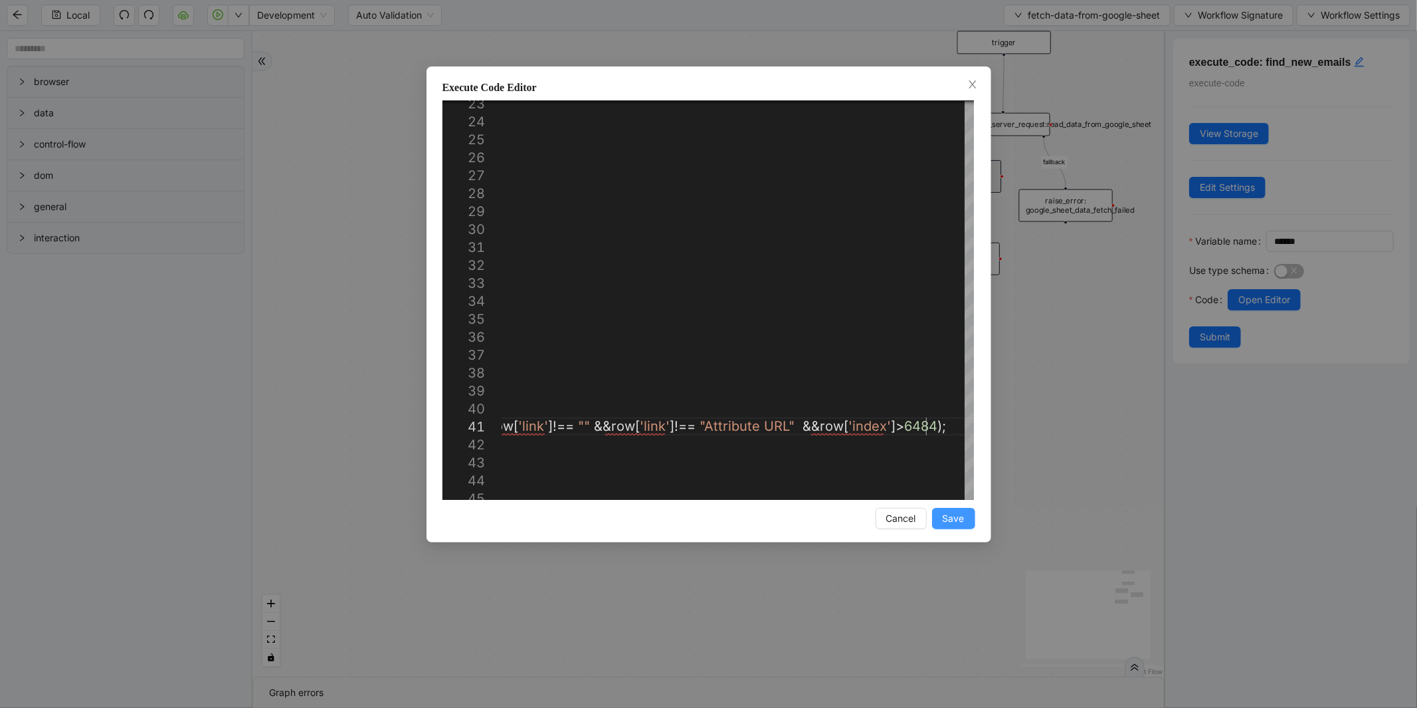
type textarea "**********"
click at [963, 516] on span "Save" at bounding box center [954, 518] width 22 height 15
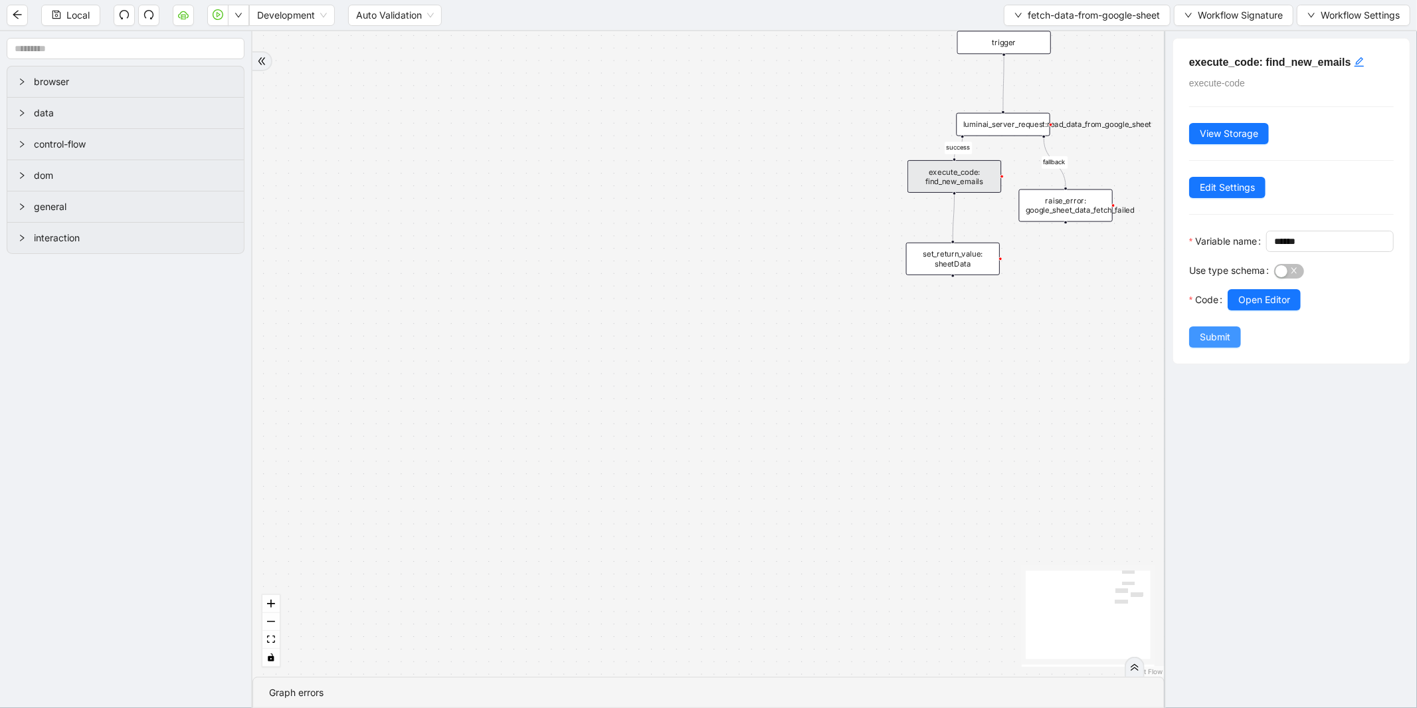
click at [1210, 347] on button "Submit" at bounding box center [1215, 336] width 52 height 21
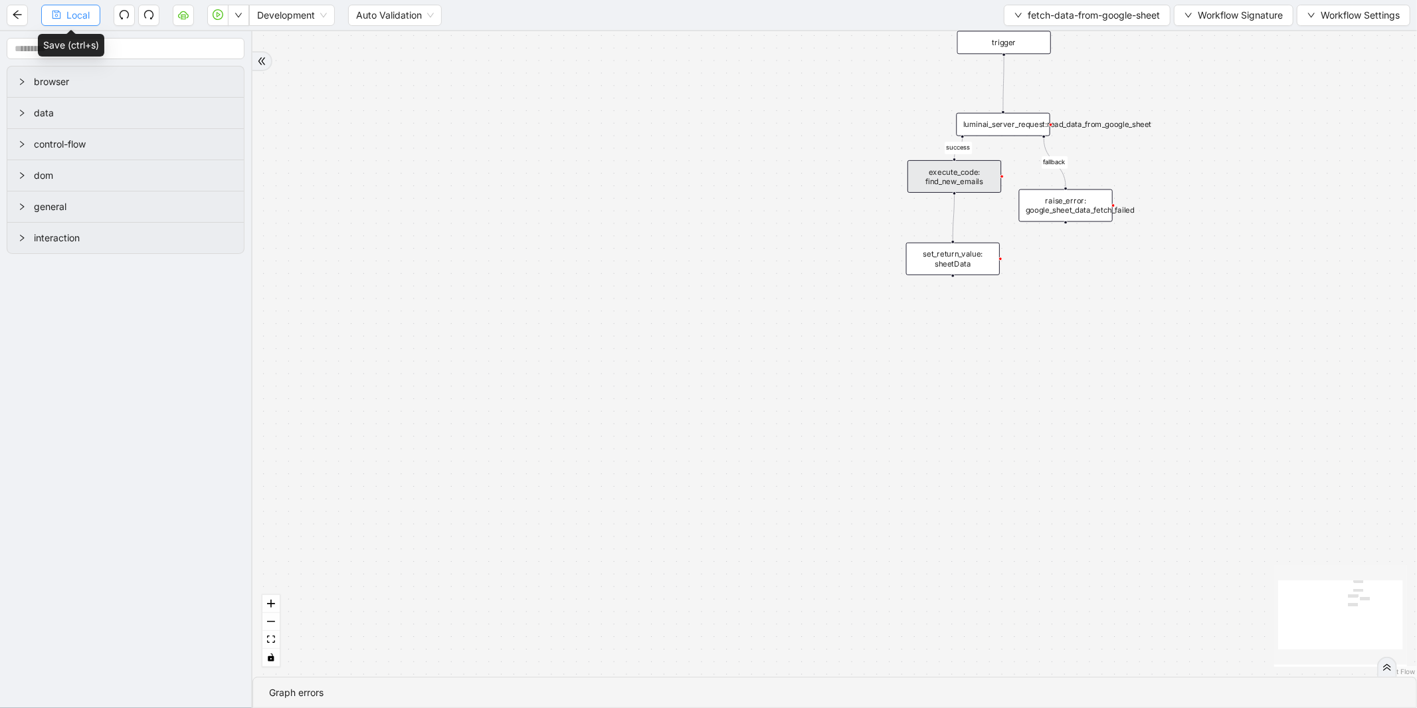
click at [72, 19] on span "Local" at bounding box center [77, 15] width 23 height 15
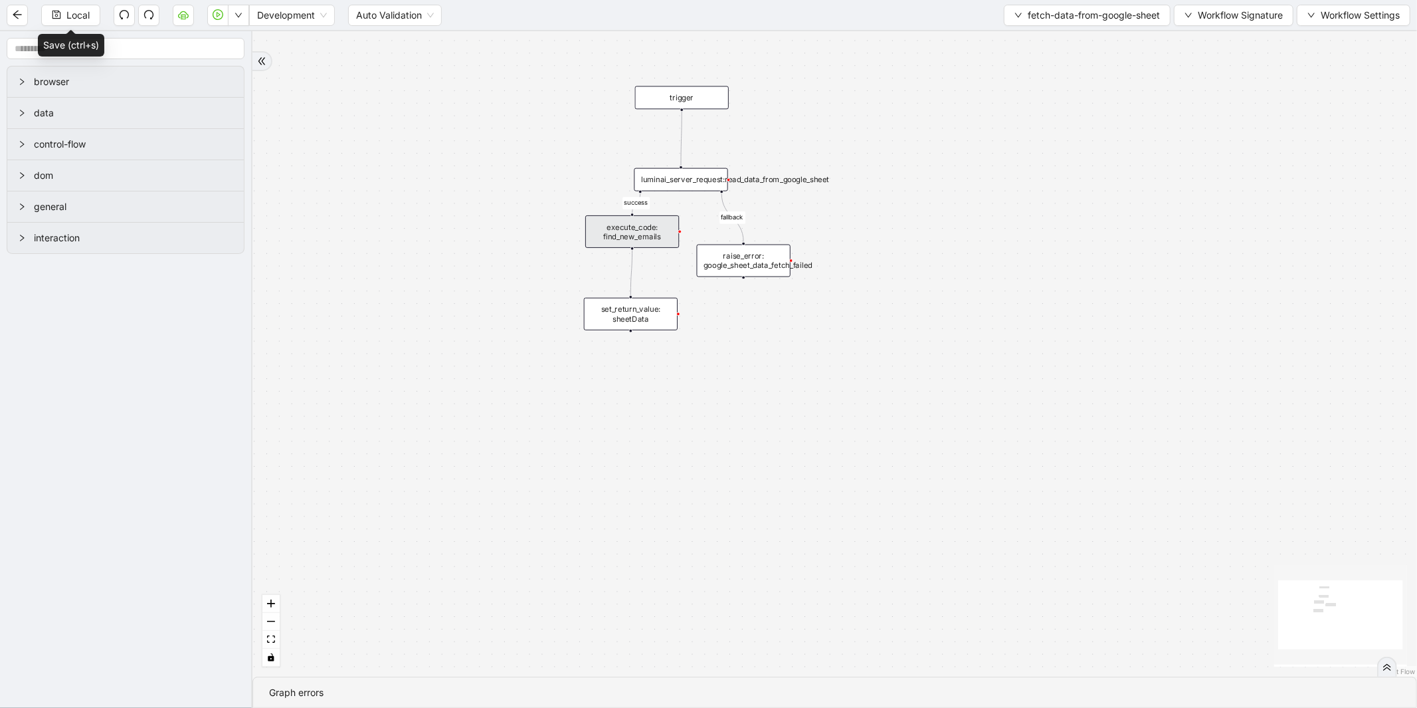
drag, startPoint x: 764, startPoint y: 151, endPoint x: 442, endPoint y: 206, distance: 326.9
click at [442, 206] on div "success fallback trigger luminai_server_request:read_data_from_google_sheet set…" at bounding box center [834, 353] width 1165 height 645
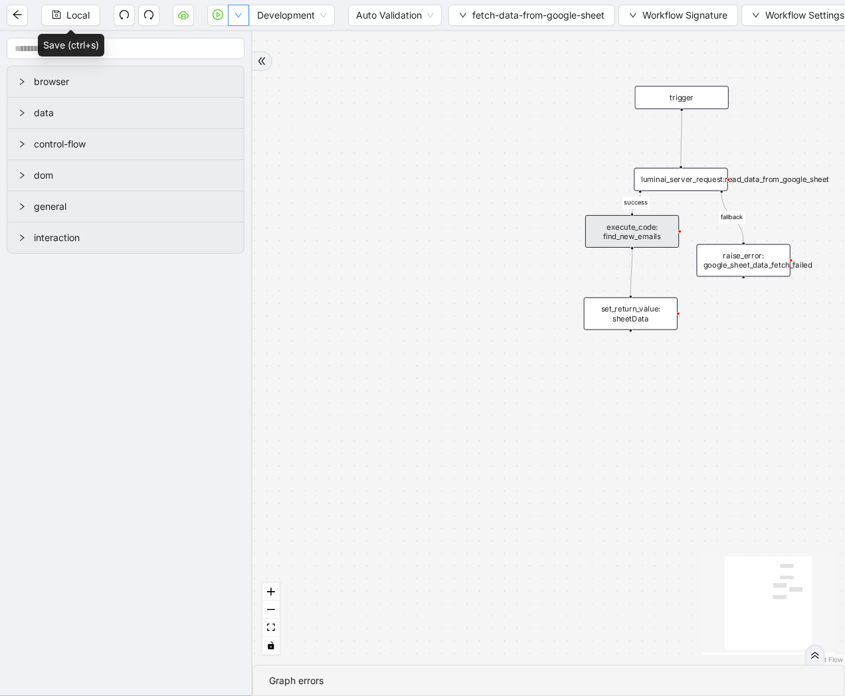
click at [236, 19] on button "button" at bounding box center [238, 15] width 21 height 21
click at [224, 47] on span "Run local workflow" at bounding box center [196, 40] width 81 height 15
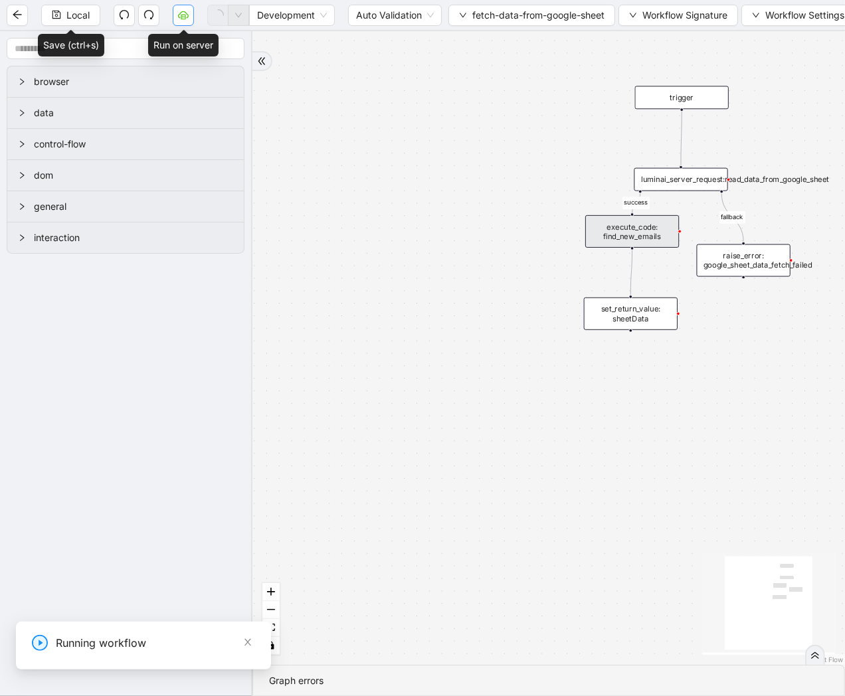
click at [179, 17] on icon "cloud-server" at bounding box center [183, 14] width 11 height 7
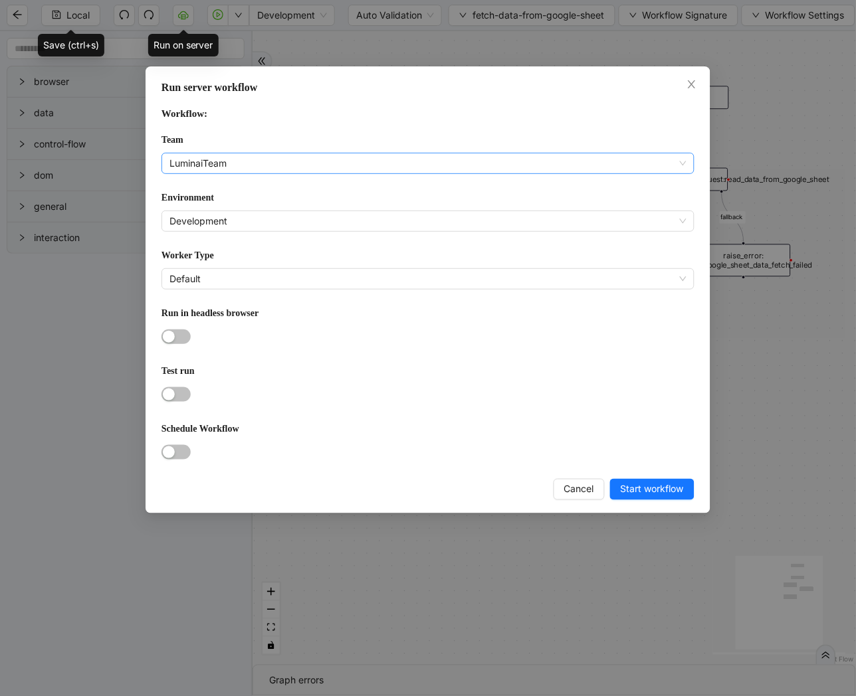
click at [276, 155] on span "LuminaiTeam" at bounding box center [427, 163] width 517 height 20
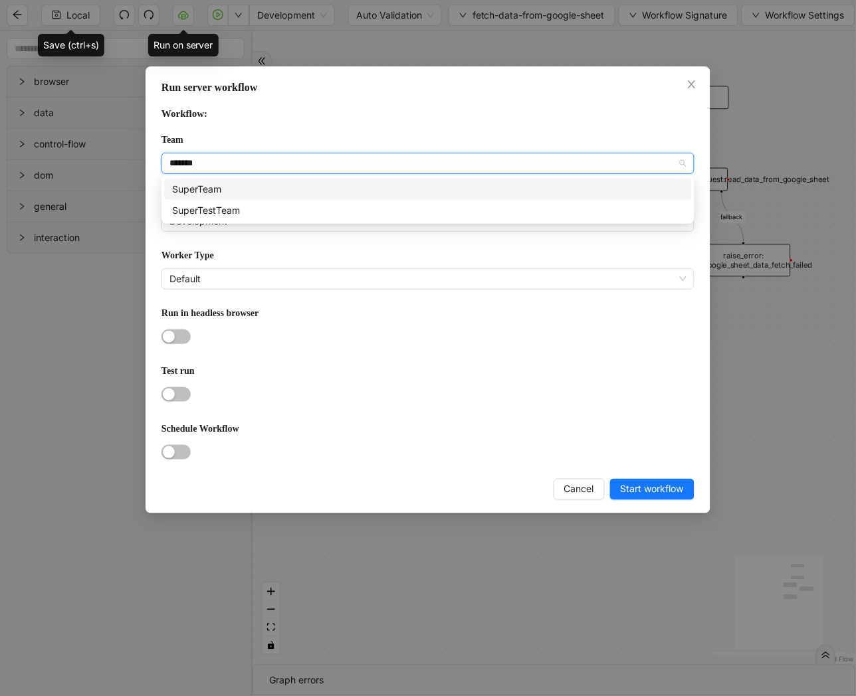
type input "********"
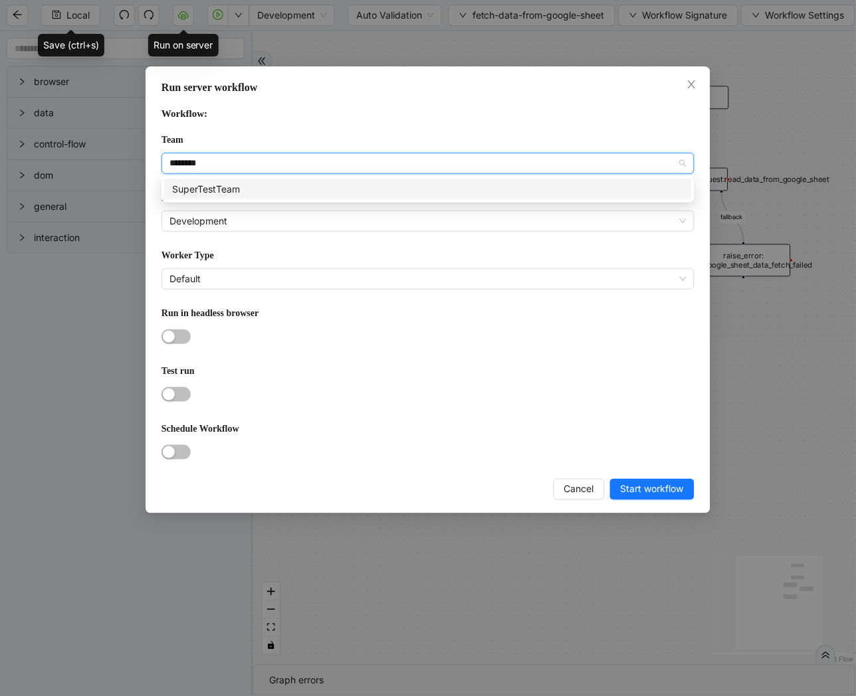
click at [251, 191] on div "SuperTestTeam" at bounding box center [428, 189] width 512 height 15
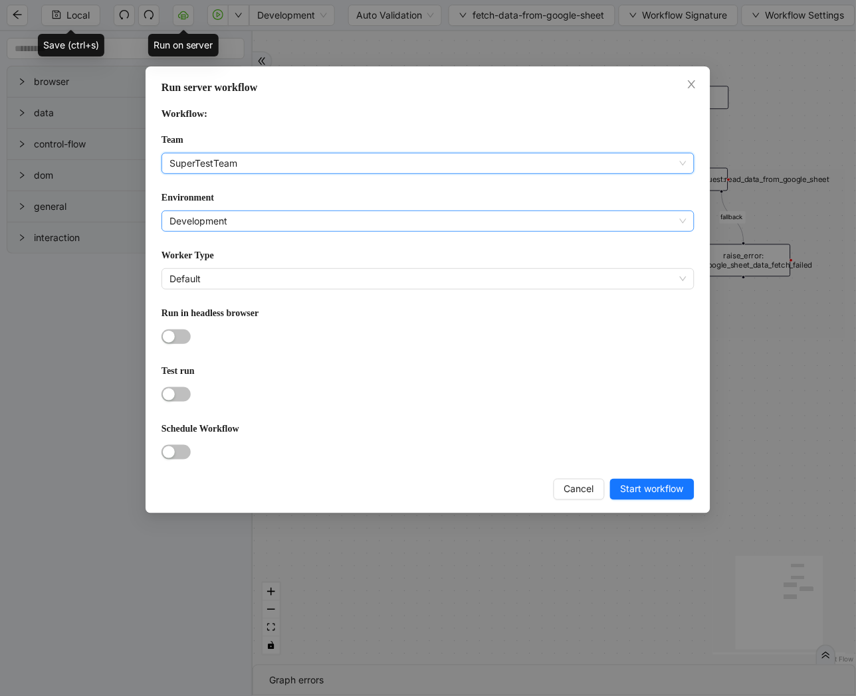
click at [237, 213] on span "Development" at bounding box center [427, 221] width 517 height 20
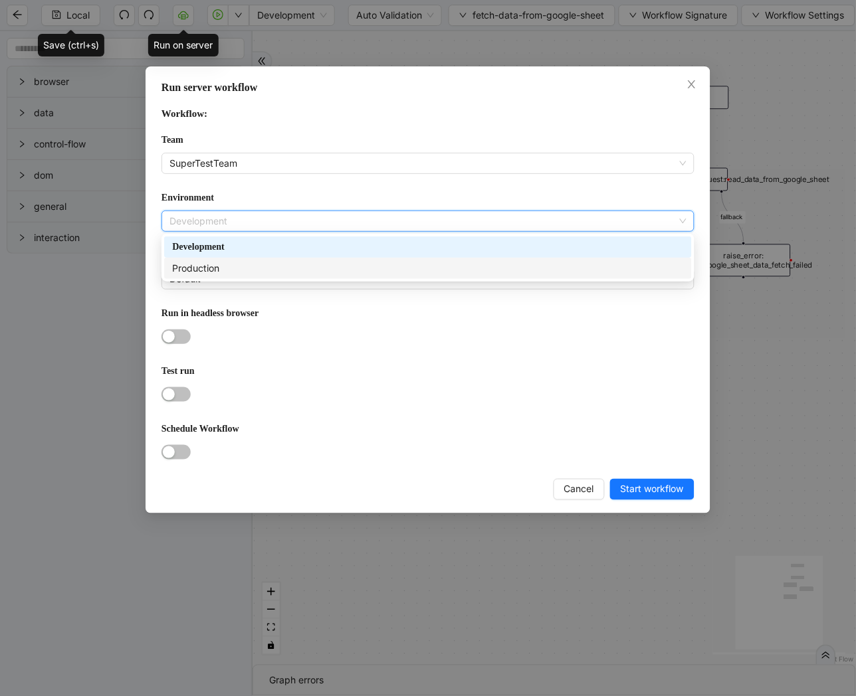
click at [227, 262] on div "Production" at bounding box center [428, 268] width 512 height 15
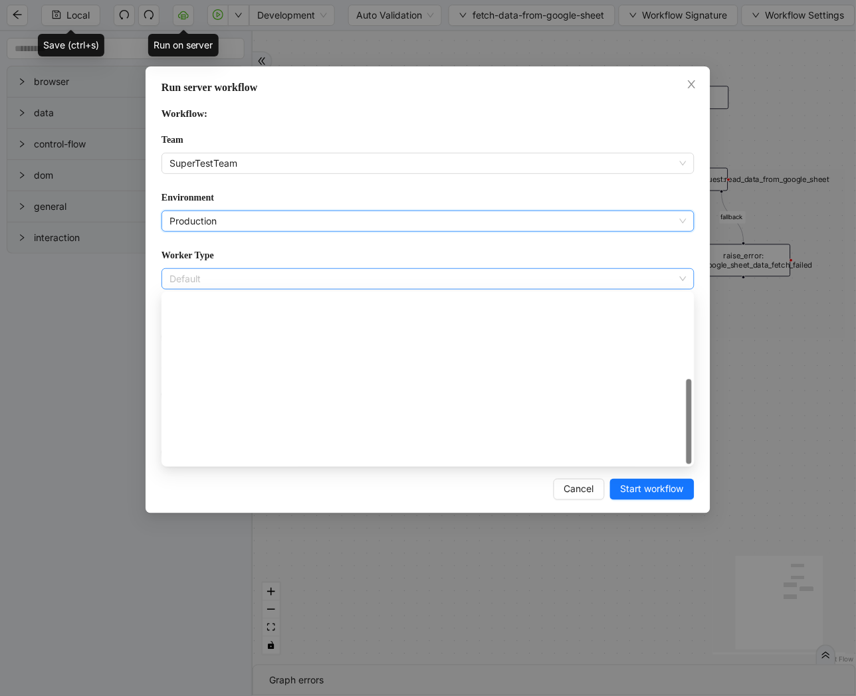
click at [238, 269] on span "Default" at bounding box center [427, 279] width 517 height 20
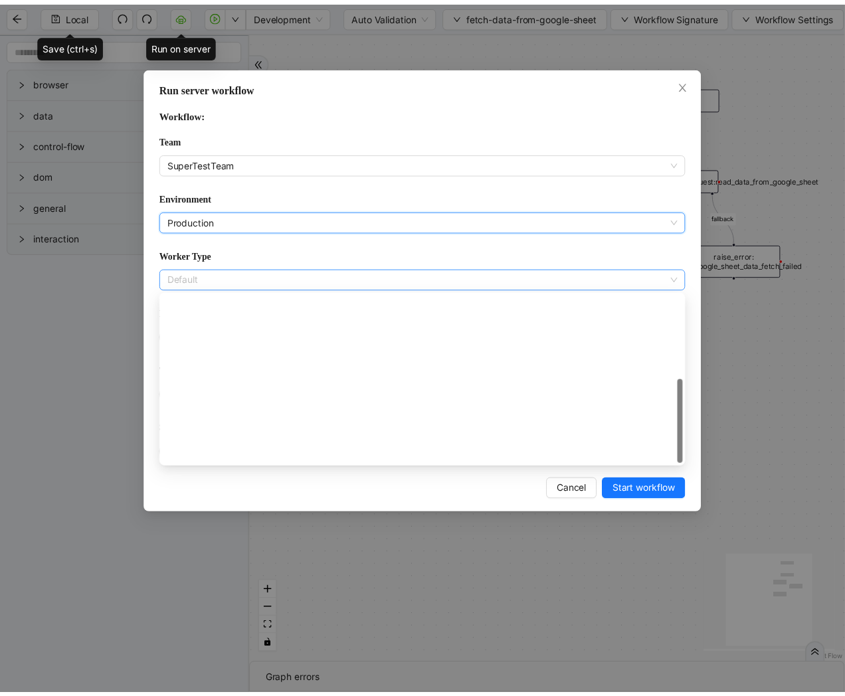
scroll to position [191, 0]
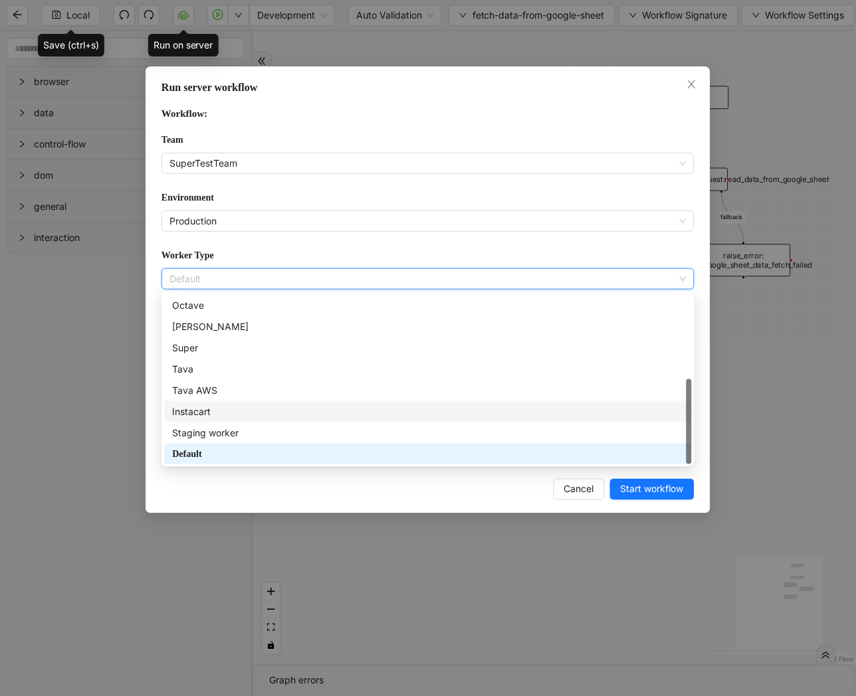
click at [217, 408] on div "Instacart" at bounding box center [428, 412] width 512 height 15
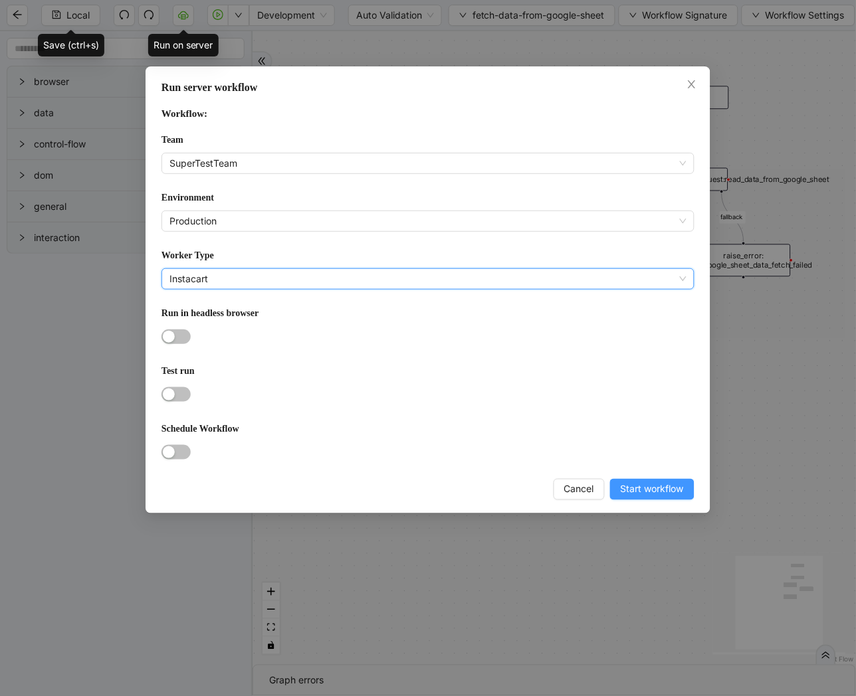
click at [644, 488] on span "Start workflow" at bounding box center [652, 489] width 63 height 15
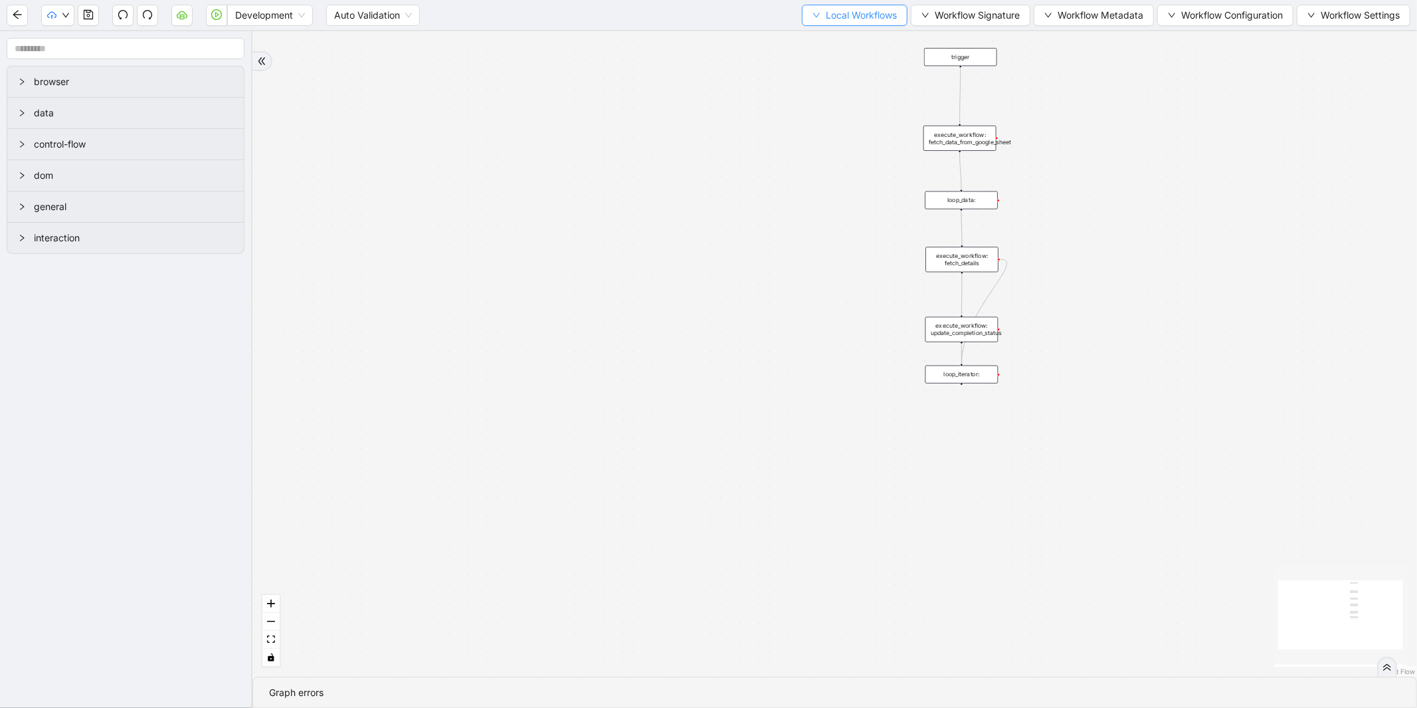
click at [815, 9] on button "Local Workflows" at bounding box center [855, 15] width 106 height 21
click at [822, 41] on span "Select" at bounding box center [848, 40] width 86 height 15
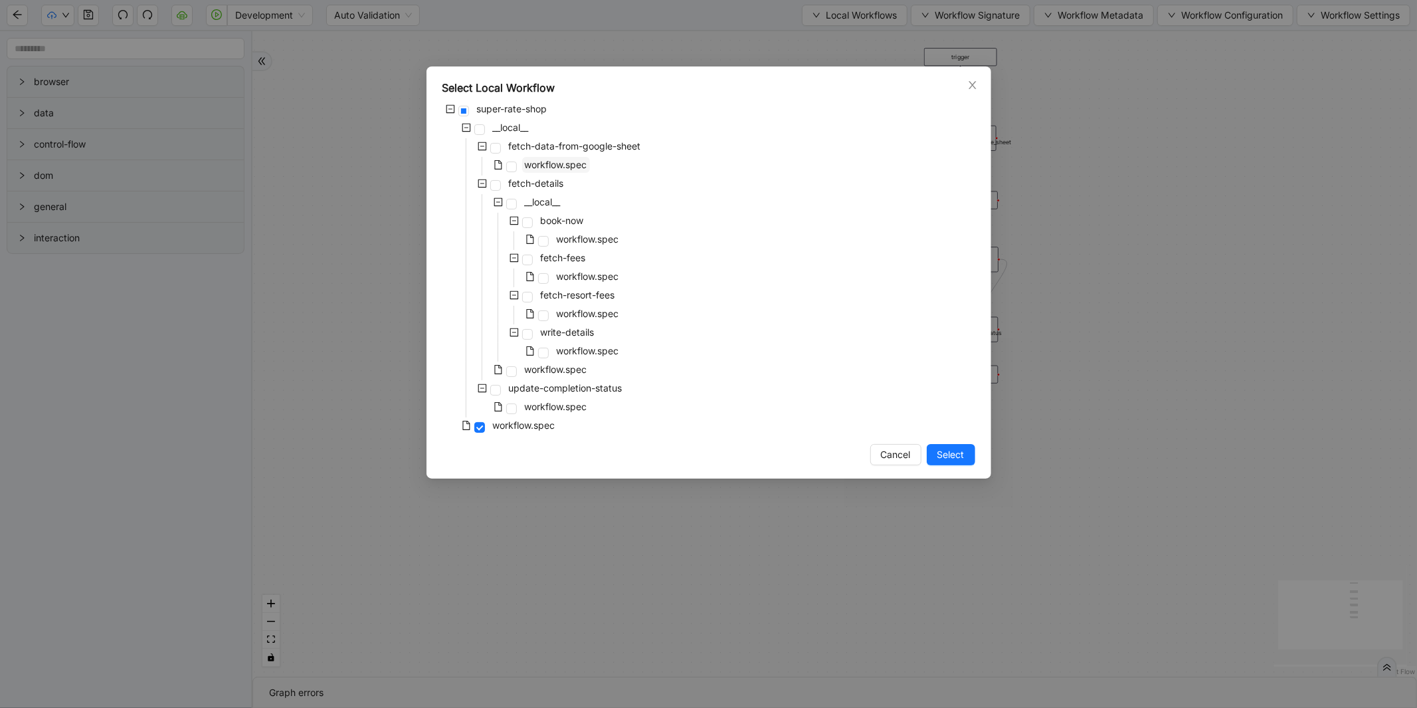
click at [560, 168] on span "workflow.spec" at bounding box center [556, 164] width 62 height 11
click at [944, 454] on span "Select" at bounding box center [950, 454] width 27 height 15
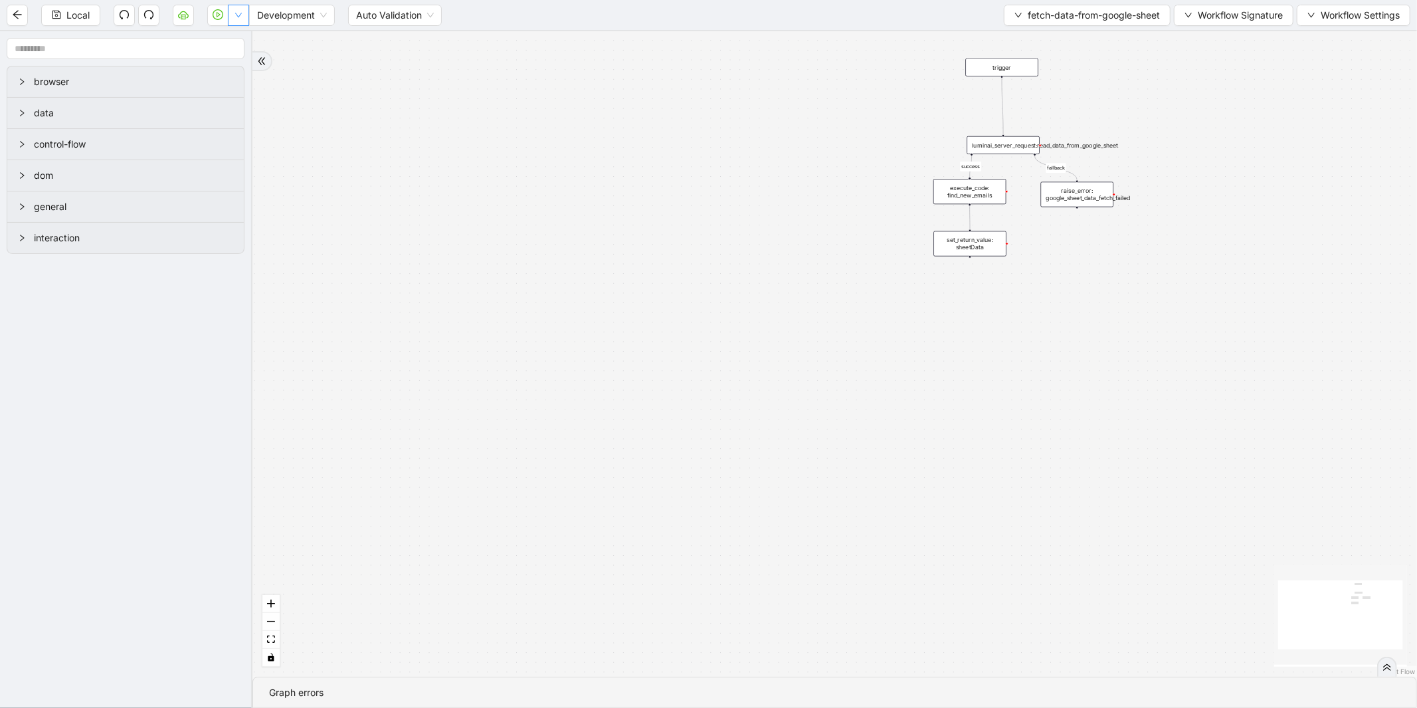
click at [233, 11] on button "button" at bounding box center [238, 15] width 21 height 21
click at [225, 39] on span "Run local workflow" at bounding box center [195, 40] width 81 height 15
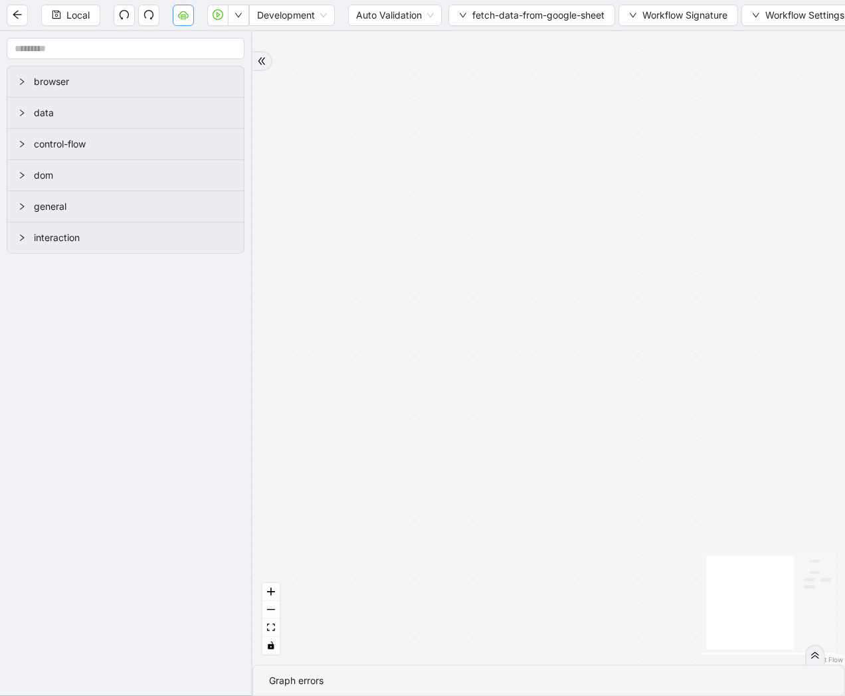
click at [177, 12] on button "button" at bounding box center [183, 15] width 21 height 21
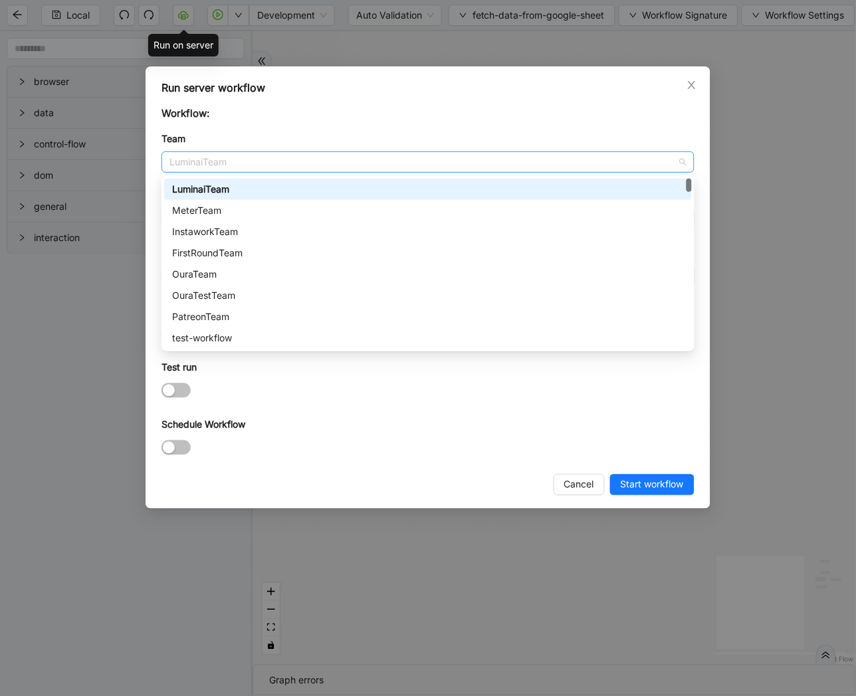
click at [262, 162] on span "LuminaiTeam" at bounding box center [427, 162] width 517 height 20
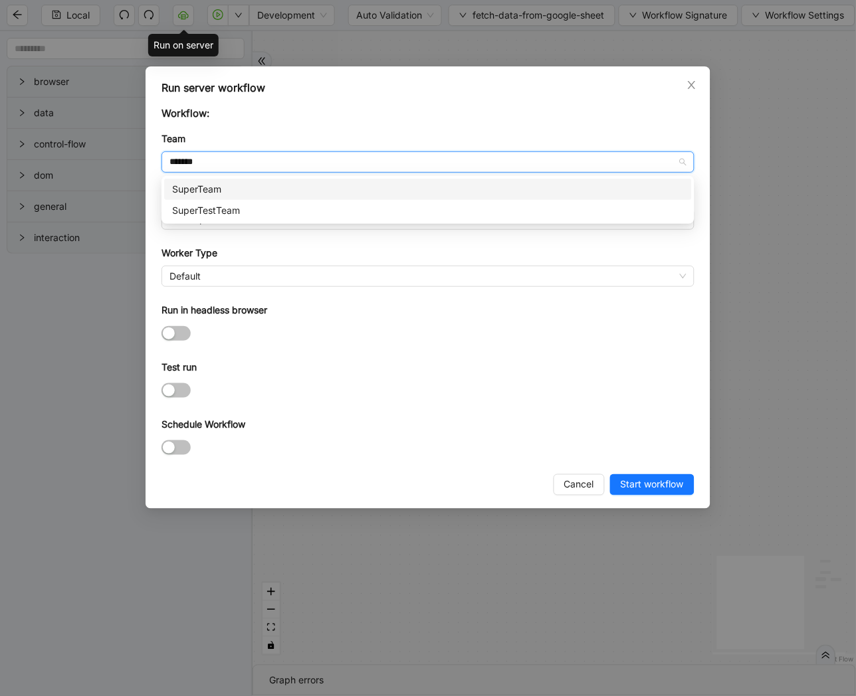
type input "********"
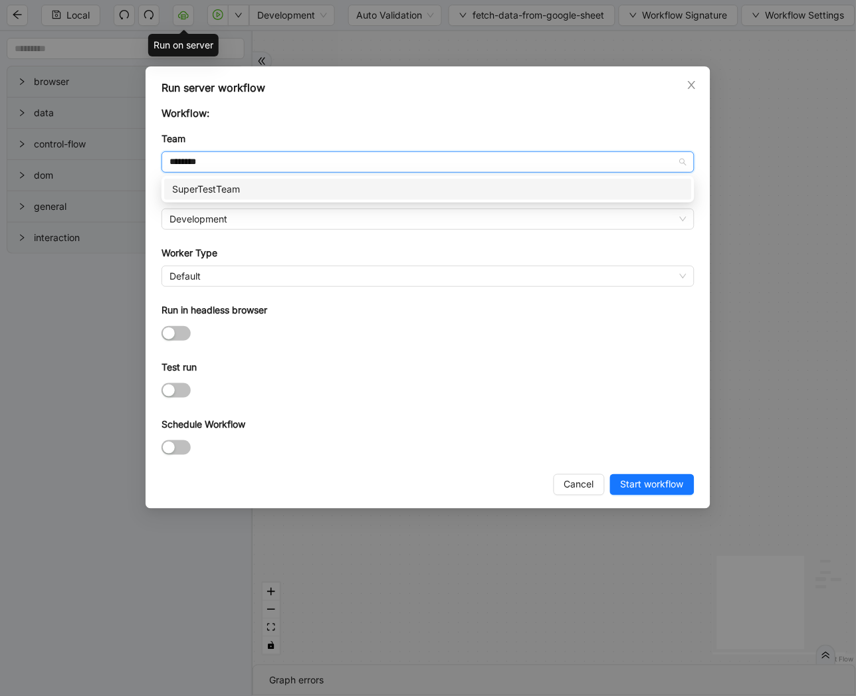
click at [242, 183] on div "SuperTestTeam" at bounding box center [428, 189] width 512 height 15
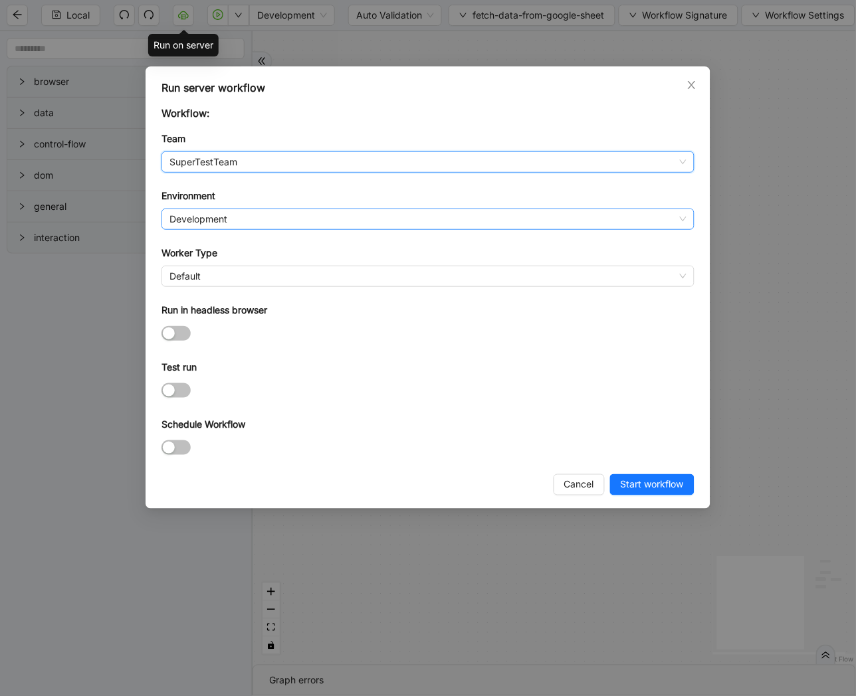
click at [231, 221] on span "Development" at bounding box center [427, 219] width 517 height 20
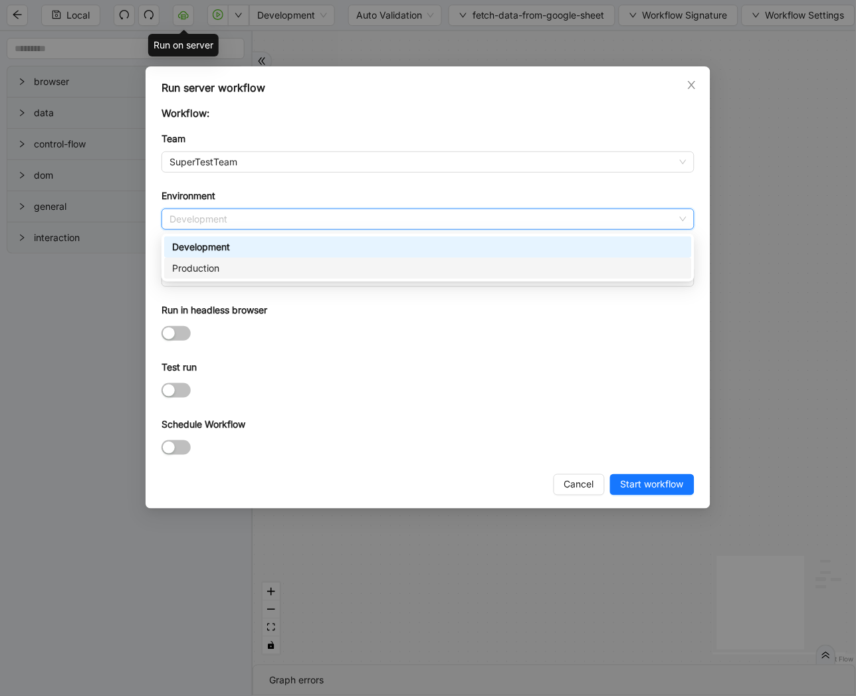
click at [213, 276] on div "Production" at bounding box center [427, 268] width 527 height 21
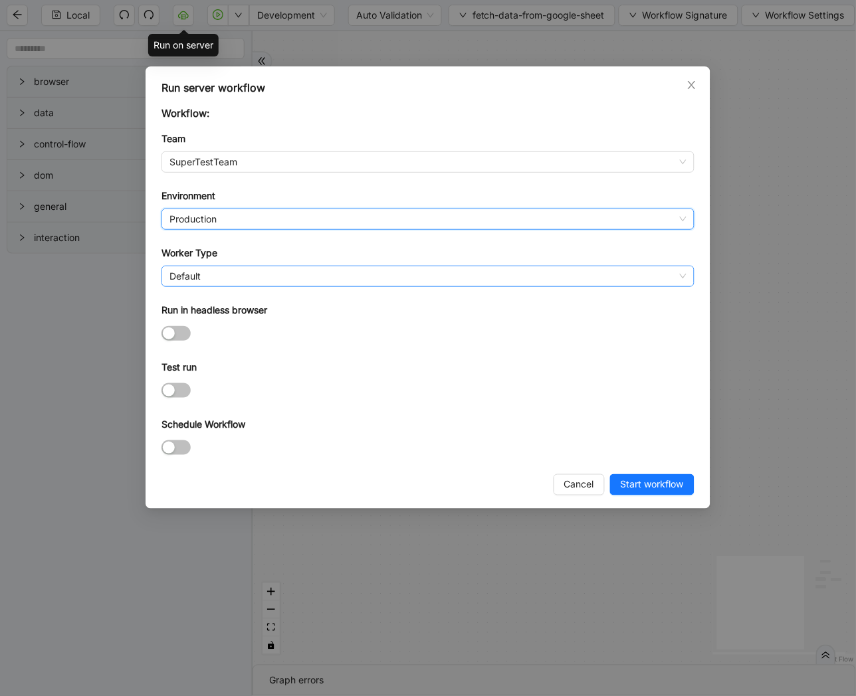
click at [194, 277] on span "Default" at bounding box center [427, 276] width 517 height 20
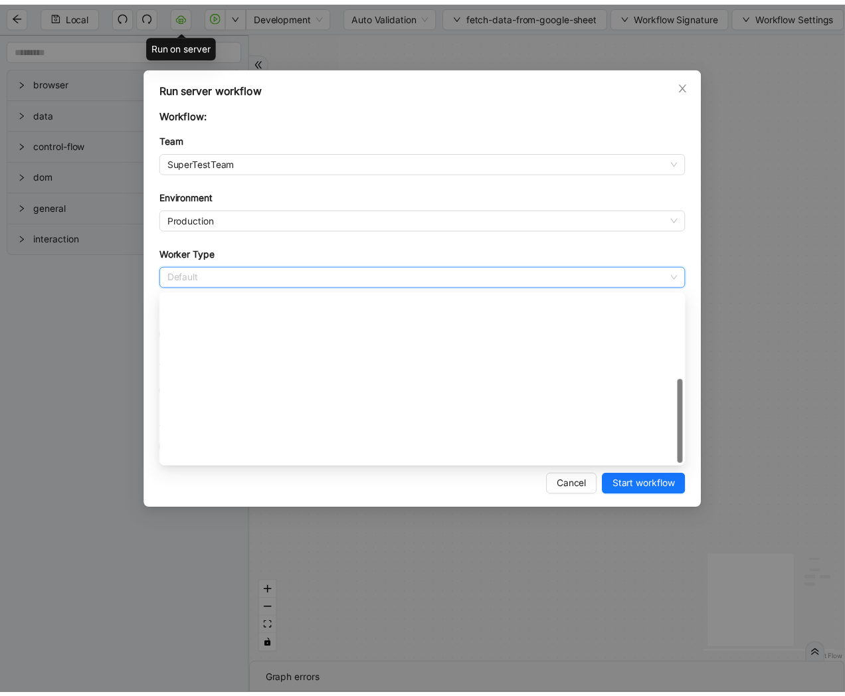
scroll to position [191, 0]
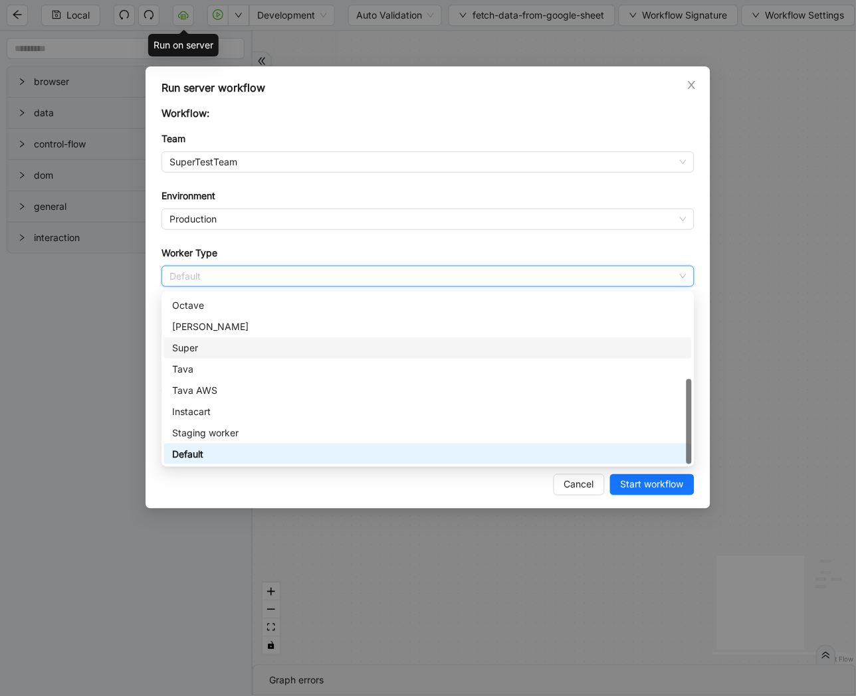
click at [195, 343] on div "Super" at bounding box center [428, 348] width 512 height 15
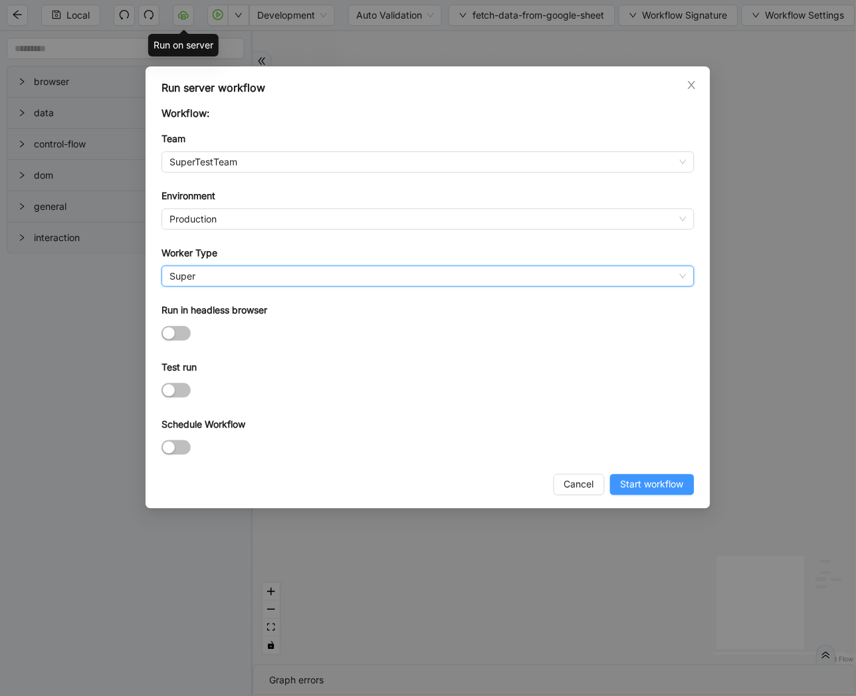
click at [640, 492] on span "Start workflow" at bounding box center [652, 485] width 63 height 15
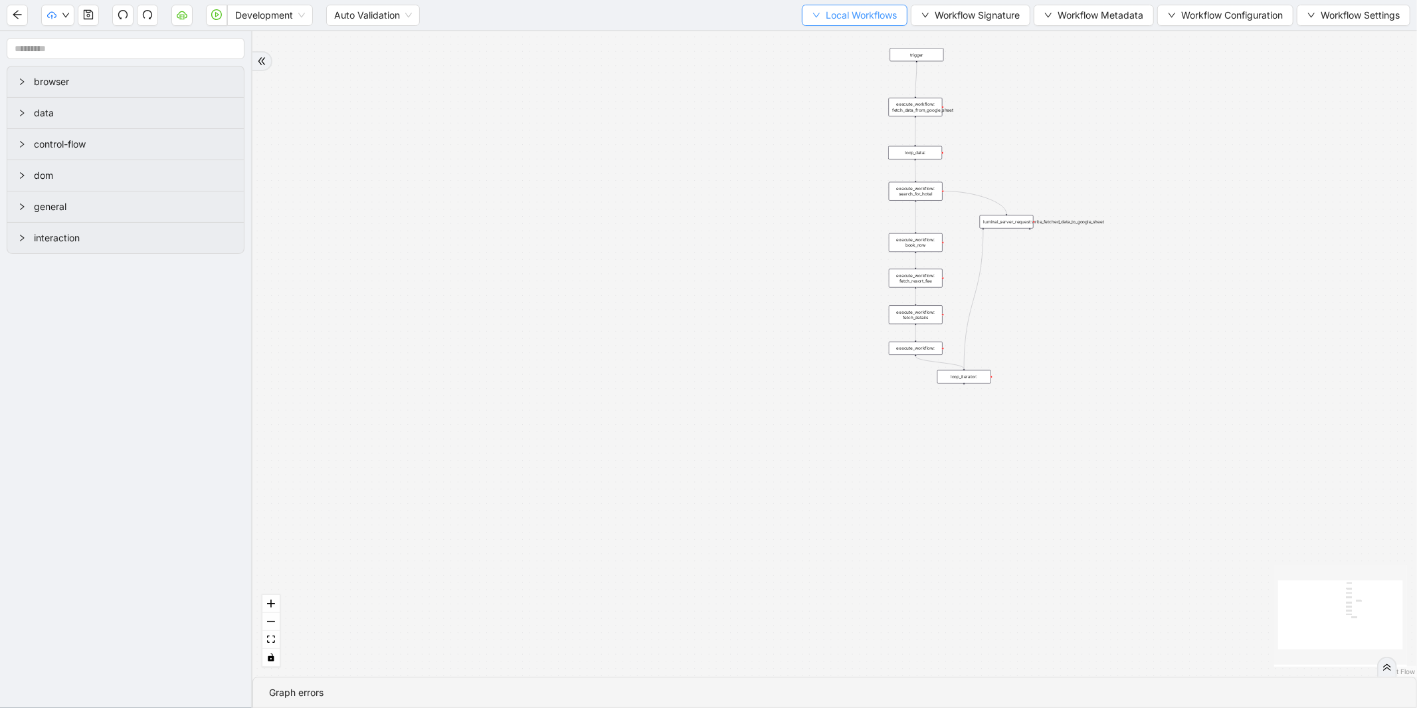
click at [826, 12] on span "Local Workflows" at bounding box center [861, 15] width 71 height 15
click at [811, 35] on span "Select" at bounding box center [848, 40] width 86 height 15
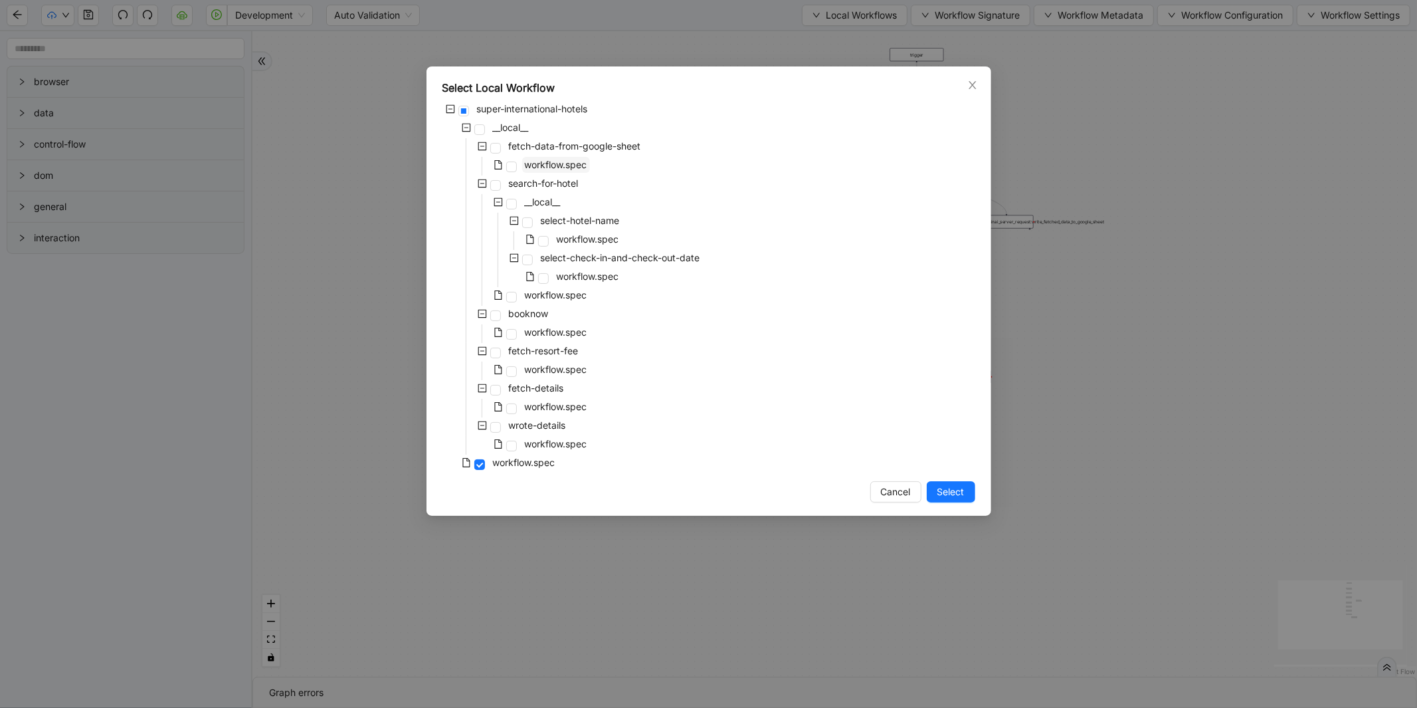
click at [577, 166] on span "workflow.spec" at bounding box center [556, 164] width 62 height 11
click at [944, 494] on span "Select" at bounding box center [950, 491] width 27 height 15
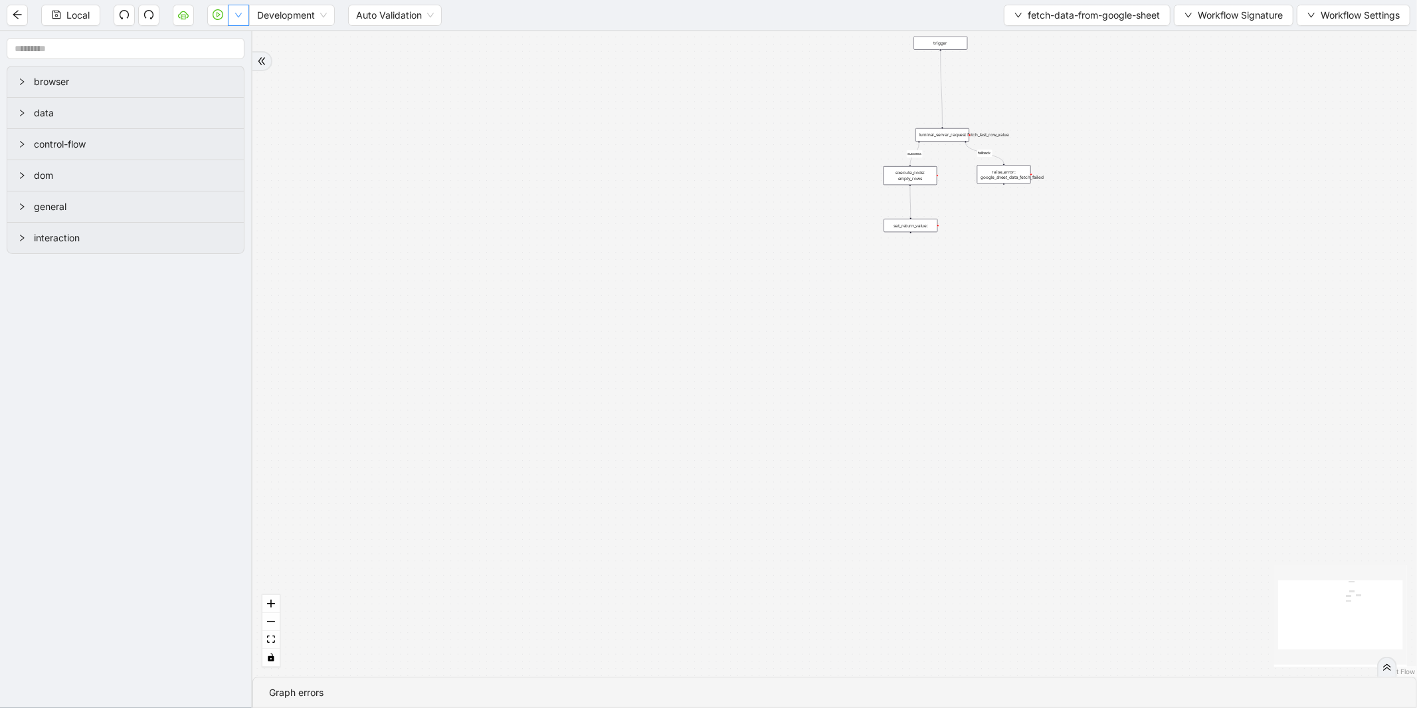
click at [239, 23] on button "button" at bounding box center [238, 15] width 21 height 21
click at [226, 35] on span "Run local workflow" at bounding box center [195, 40] width 81 height 15
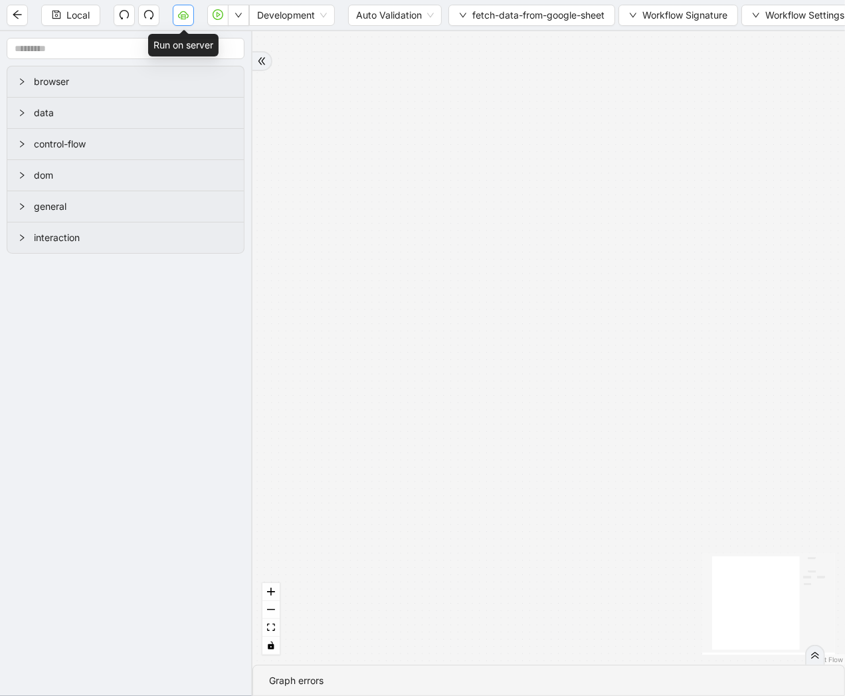
click at [173, 8] on button "button" at bounding box center [183, 15] width 21 height 21
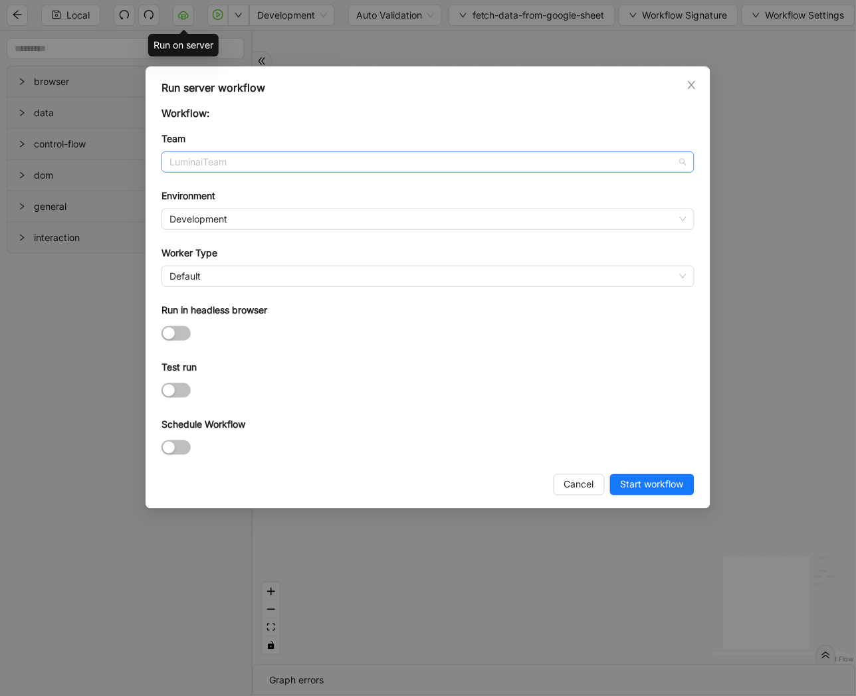
click at [254, 162] on span "LuminaiTeam" at bounding box center [427, 162] width 517 height 20
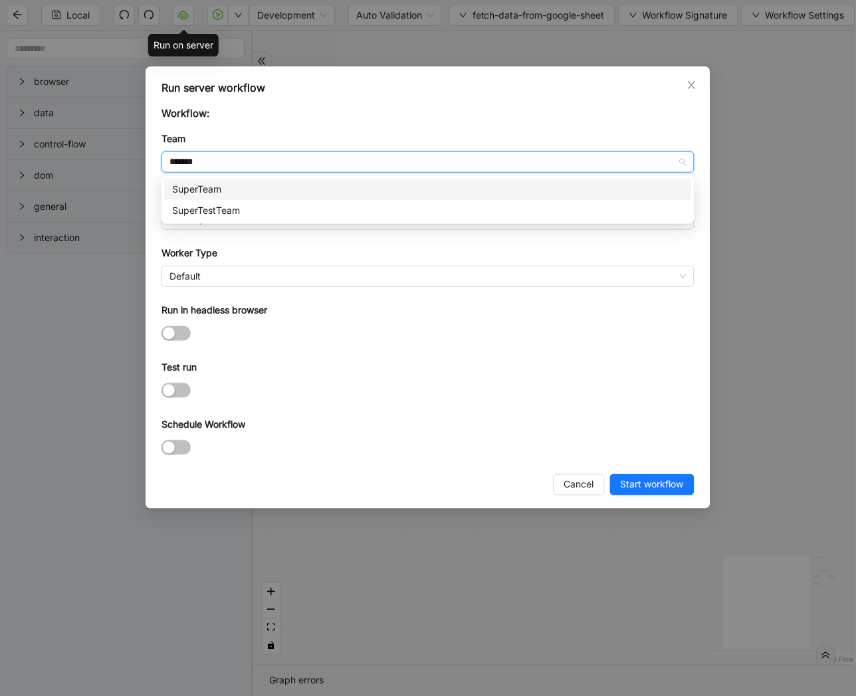
type input "********"
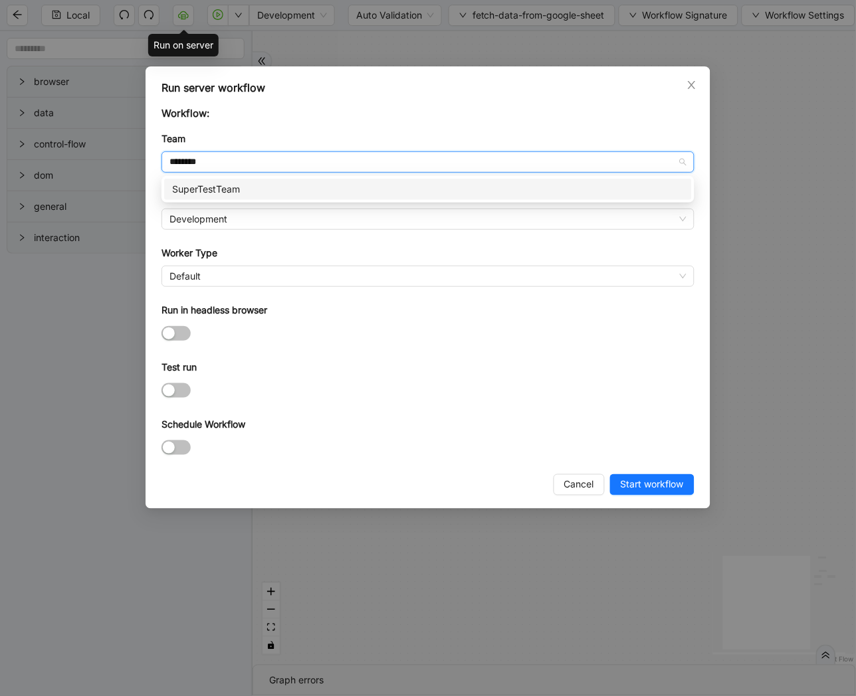
click at [234, 187] on div "SuperTestTeam" at bounding box center [428, 189] width 512 height 15
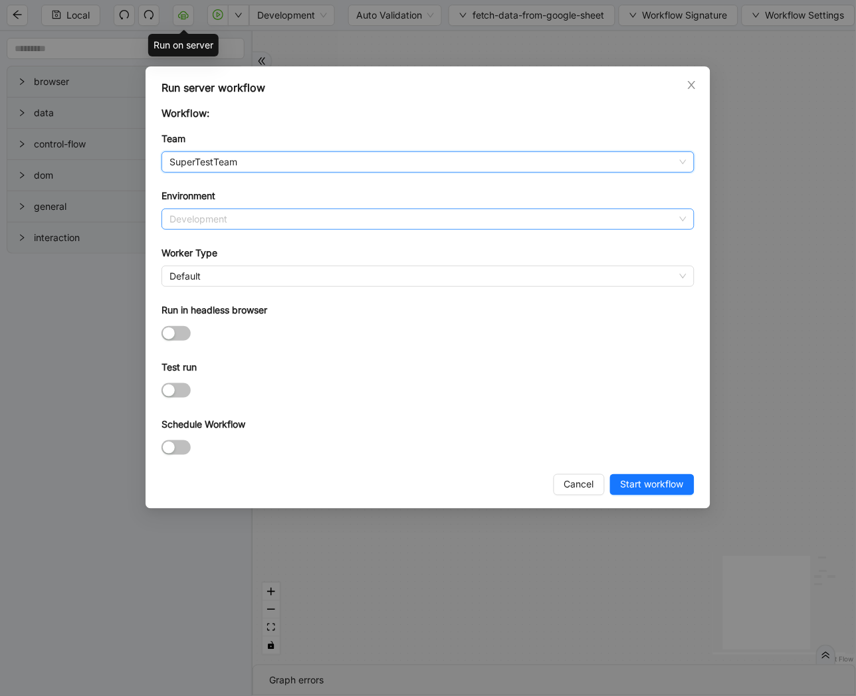
click at [205, 220] on span "Development" at bounding box center [427, 219] width 517 height 20
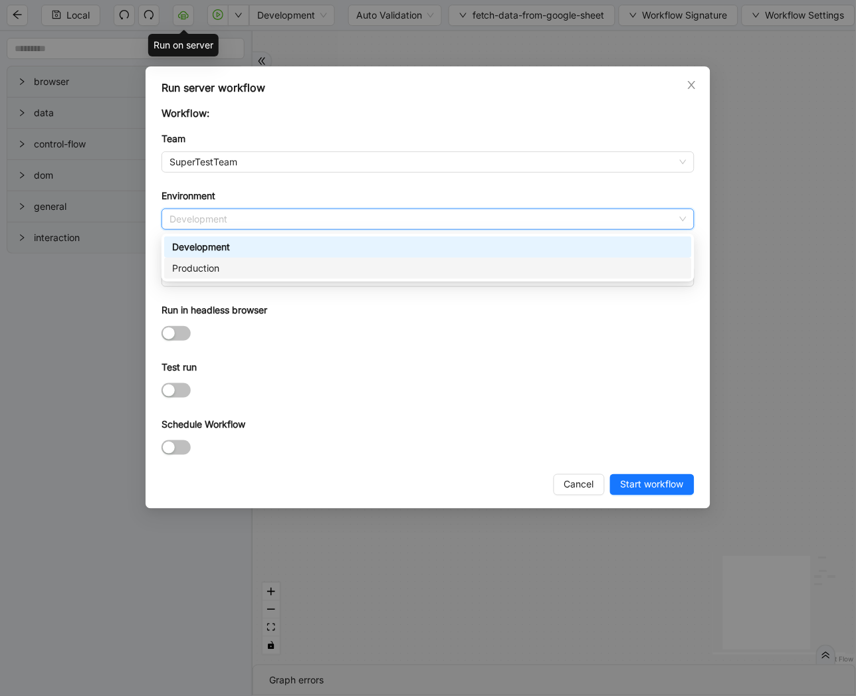
click at [194, 260] on div "Production" at bounding box center [427, 268] width 527 height 21
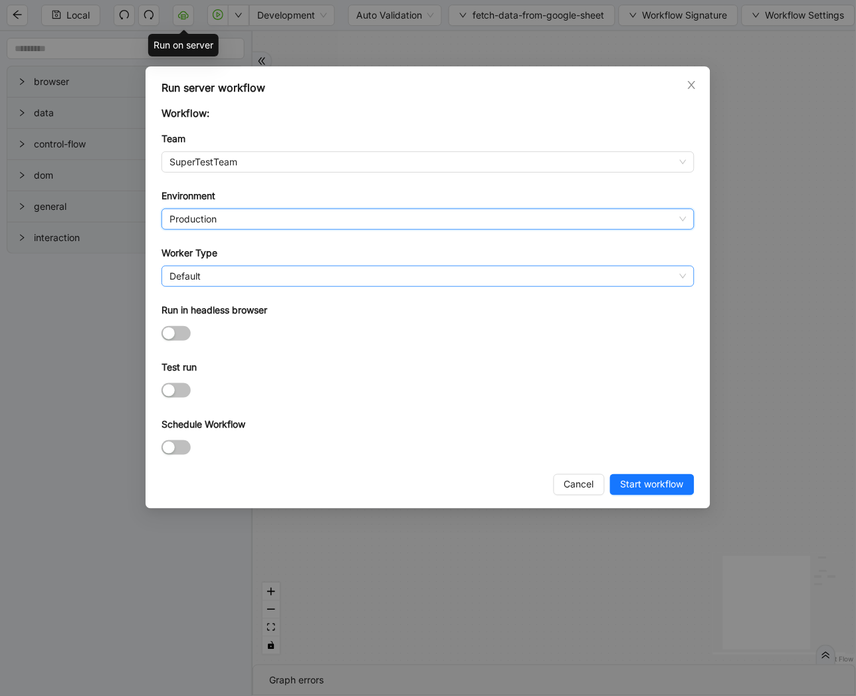
click at [191, 274] on span "Default" at bounding box center [427, 276] width 517 height 20
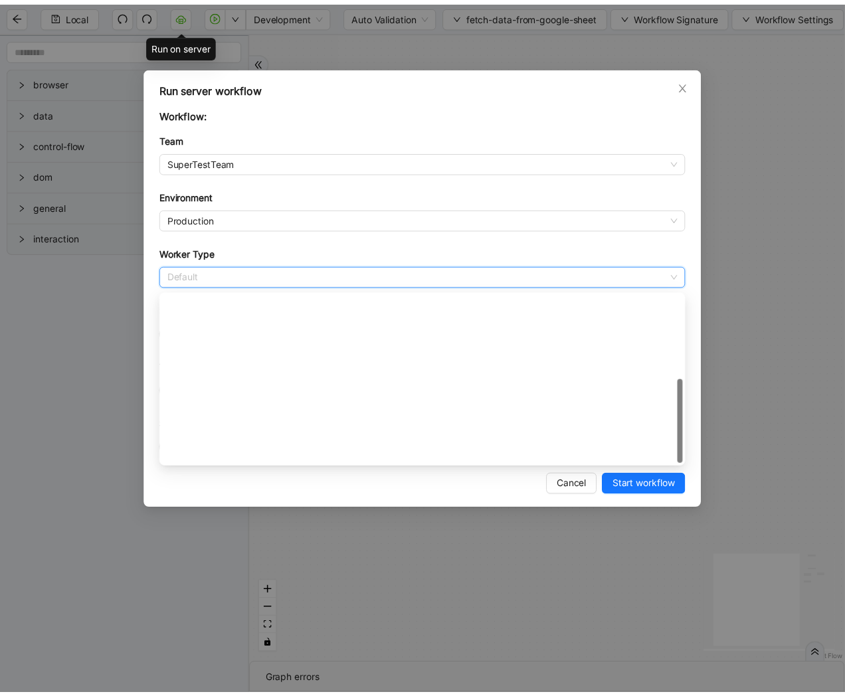
scroll to position [191, 0]
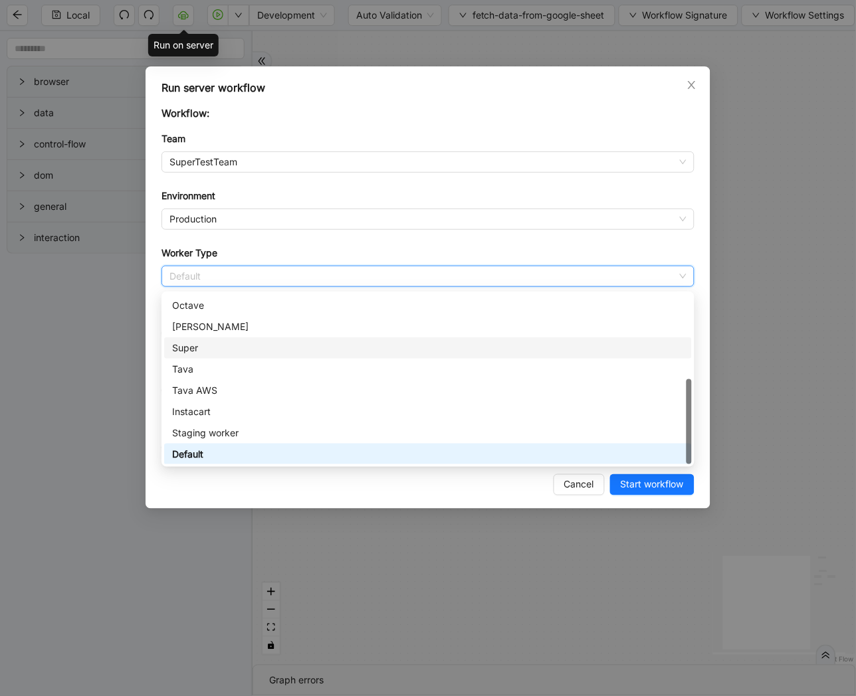
click at [191, 341] on div "Super" at bounding box center [428, 348] width 512 height 15
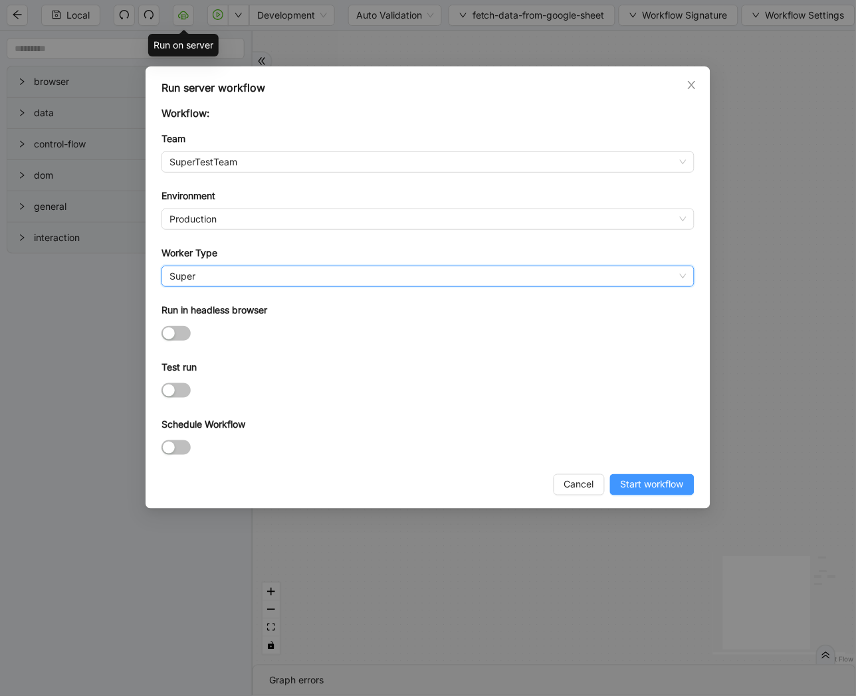
click at [646, 492] on span "Start workflow" at bounding box center [652, 485] width 63 height 15
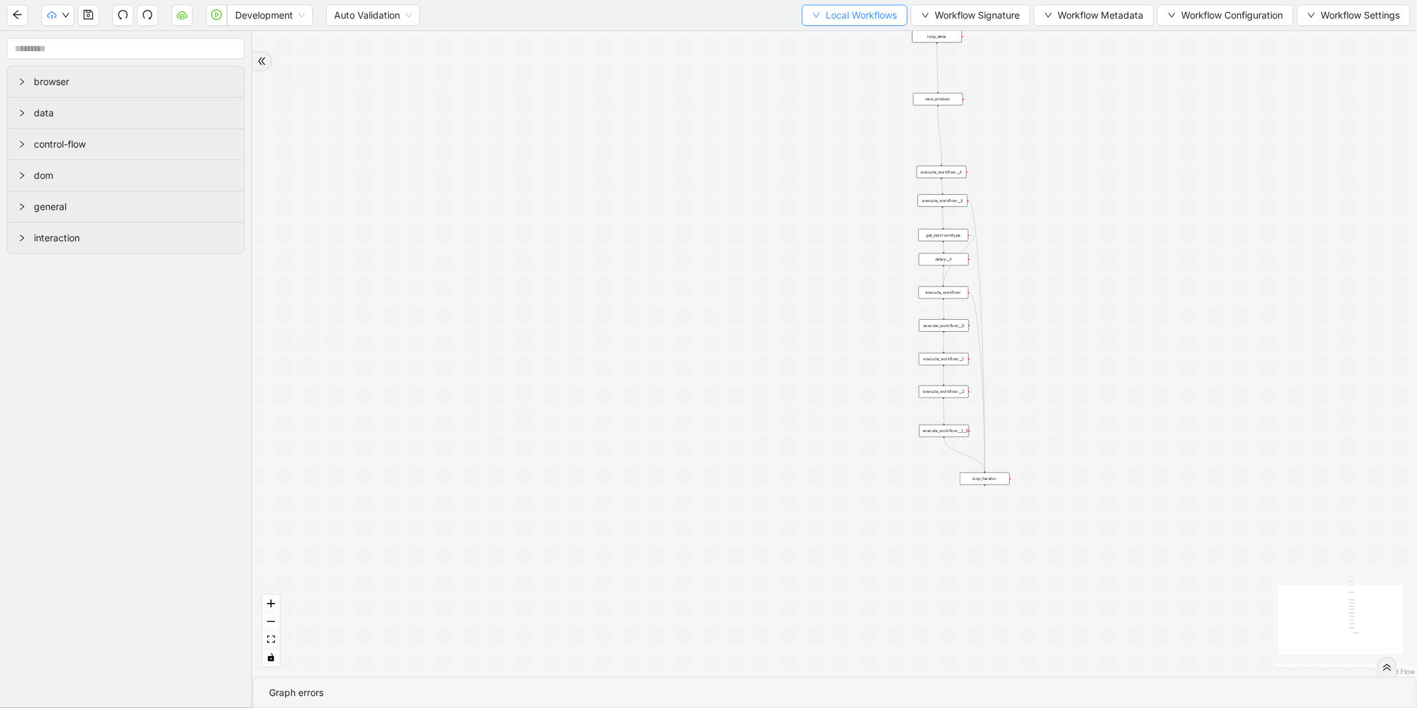
click at [839, 9] on span "Local Workflows" at bounding box center [861, 15] width 71 height 15
click at [822, 43] on span "Select" at bounding box center [848, 40] width 86 height 15
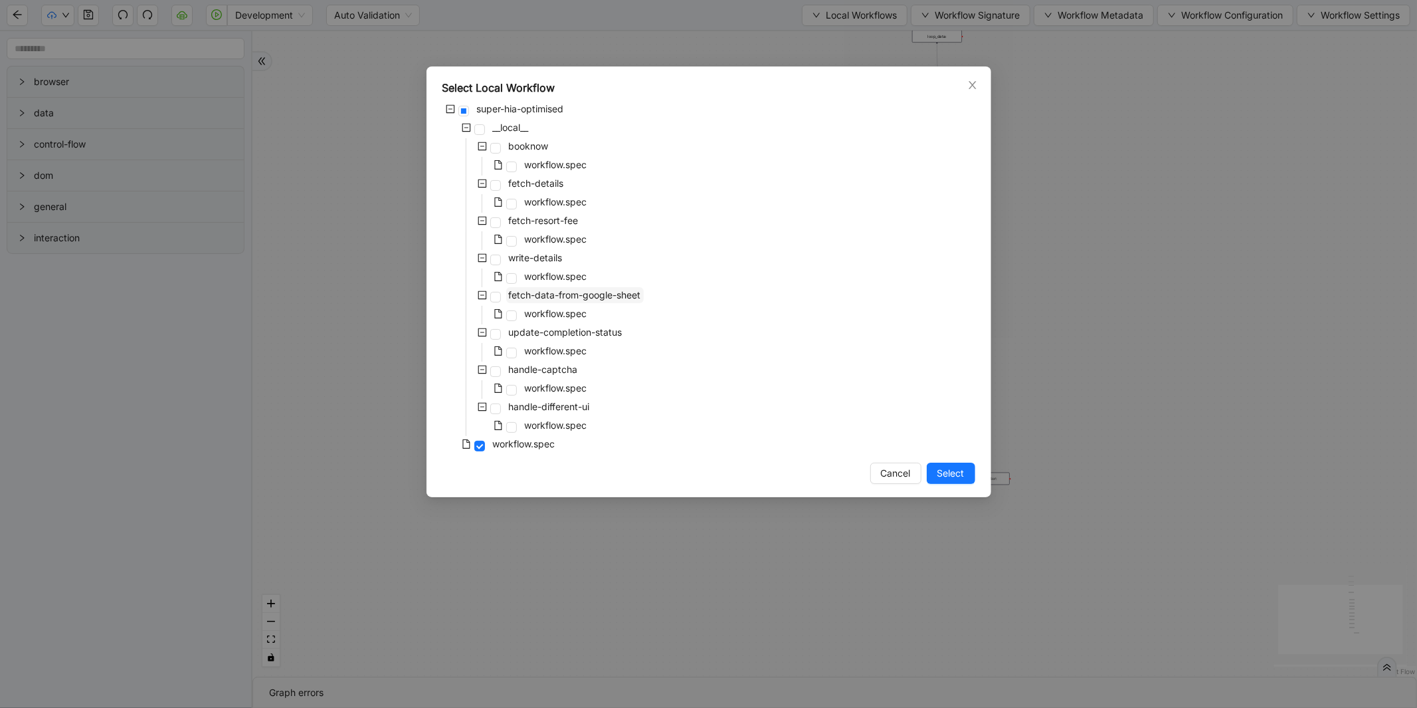
click at [555, 291] on span "fetch-data-from-google-sheet" at bounding box center [575, 294] width 132 height 11
click at [953, 475] on span "Select" at bounding box center [950, 473] width 27 height 15
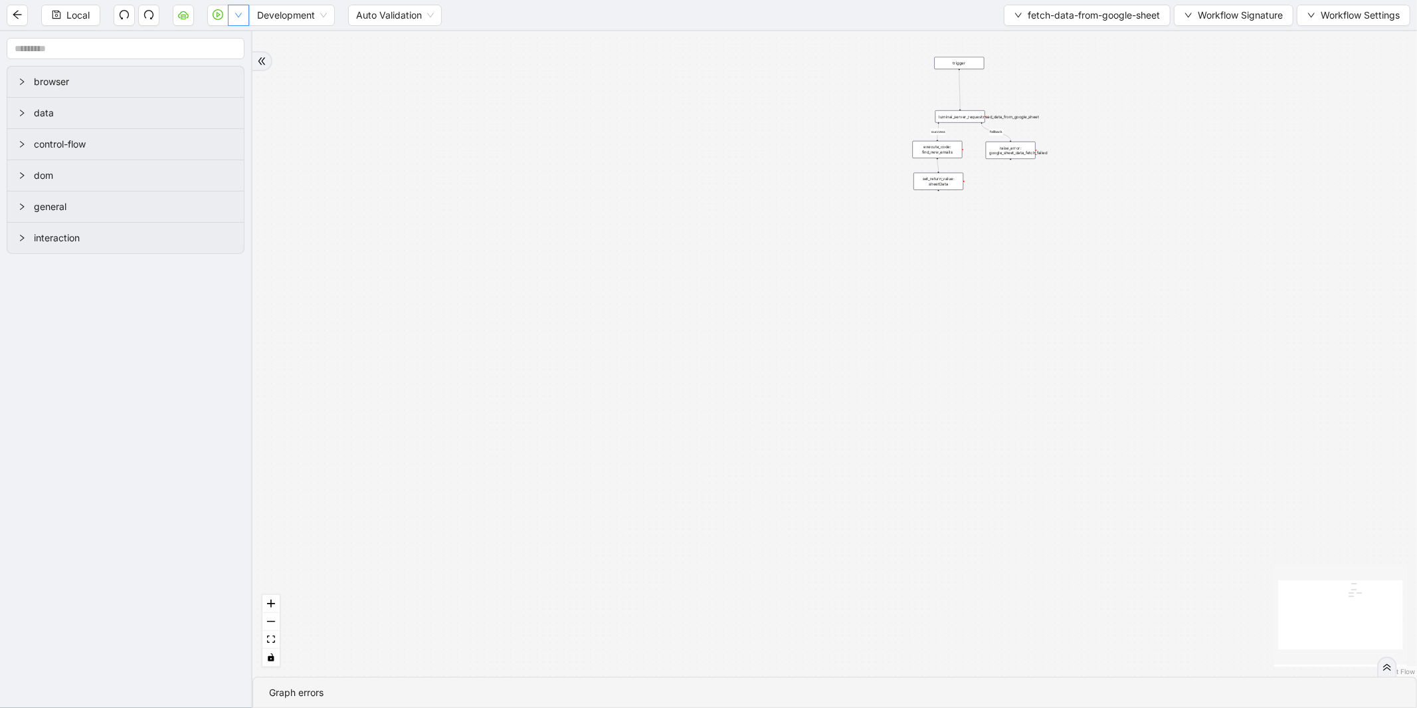
click at [240, 17] on icon "down" at bounding box center [239, 15] width 8 height 8
click at [229, 39] on span "Run local workflow" at bounding box center [195, 40] width 81 height 15
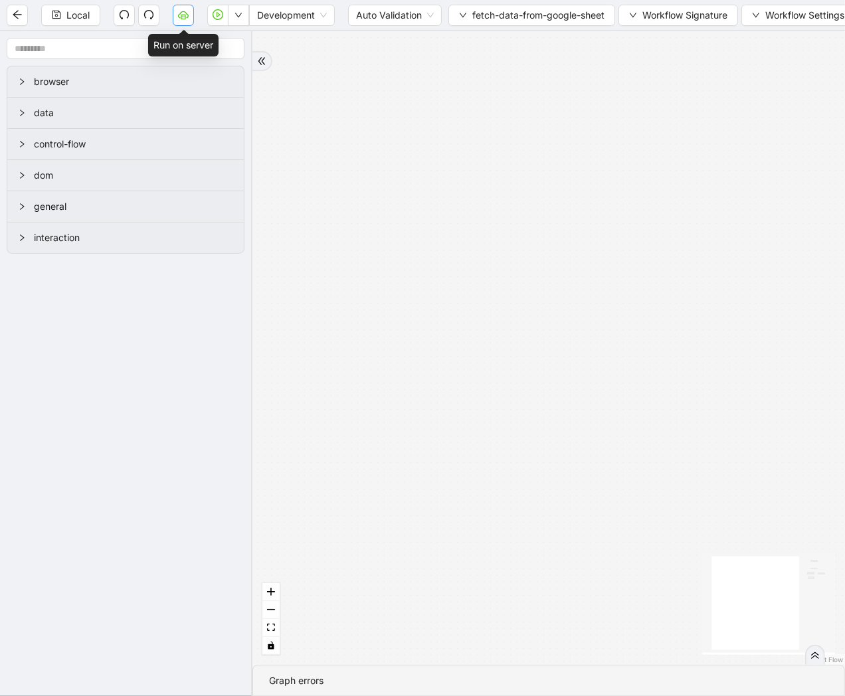
click at [181, 21] on button "button" at bounding box center [183, 15] width 21 height 21
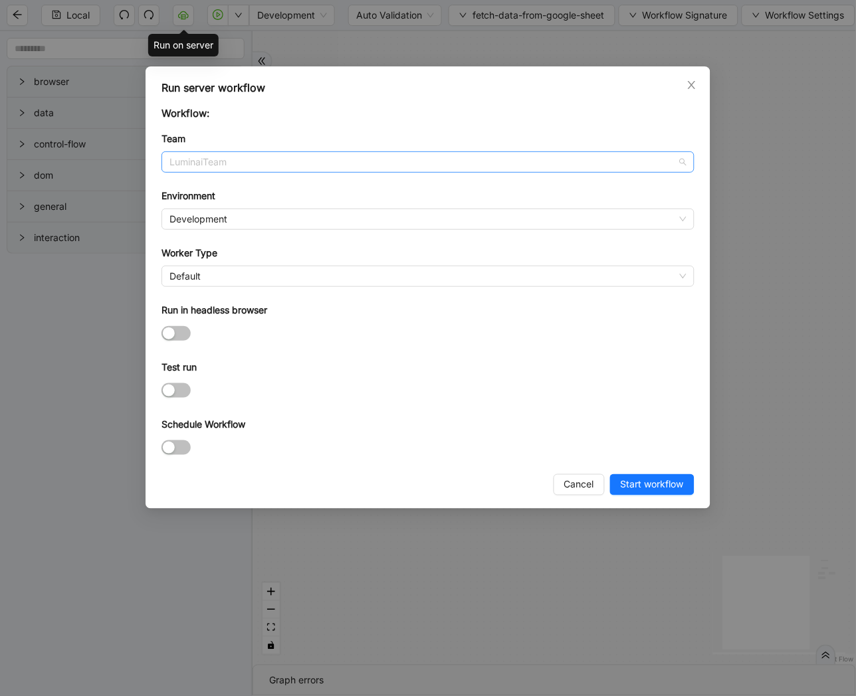
click at [255, 169] on span "LuminaiTeam" at bounding box center [427, 162] width 517 height 20
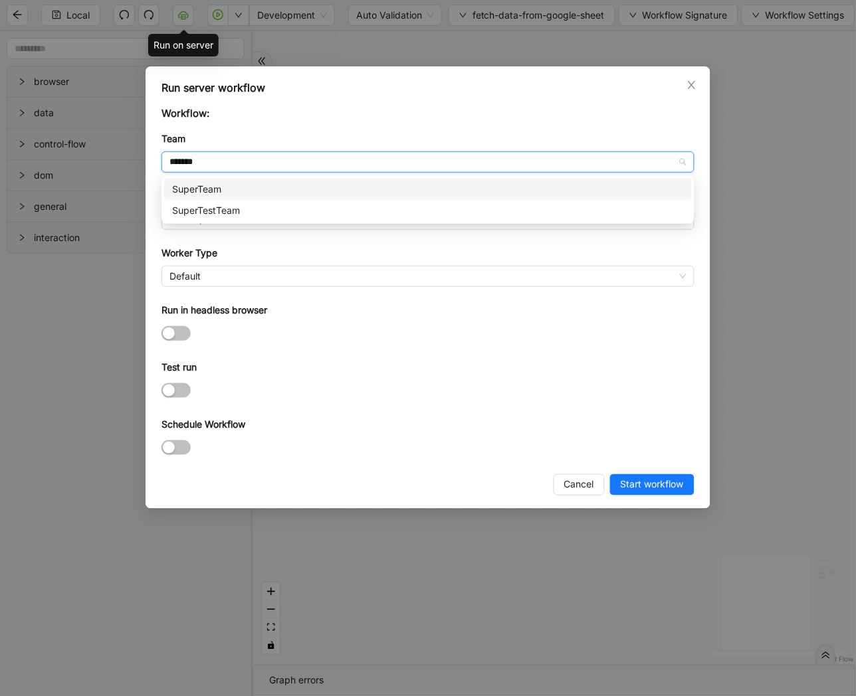
type input "********"
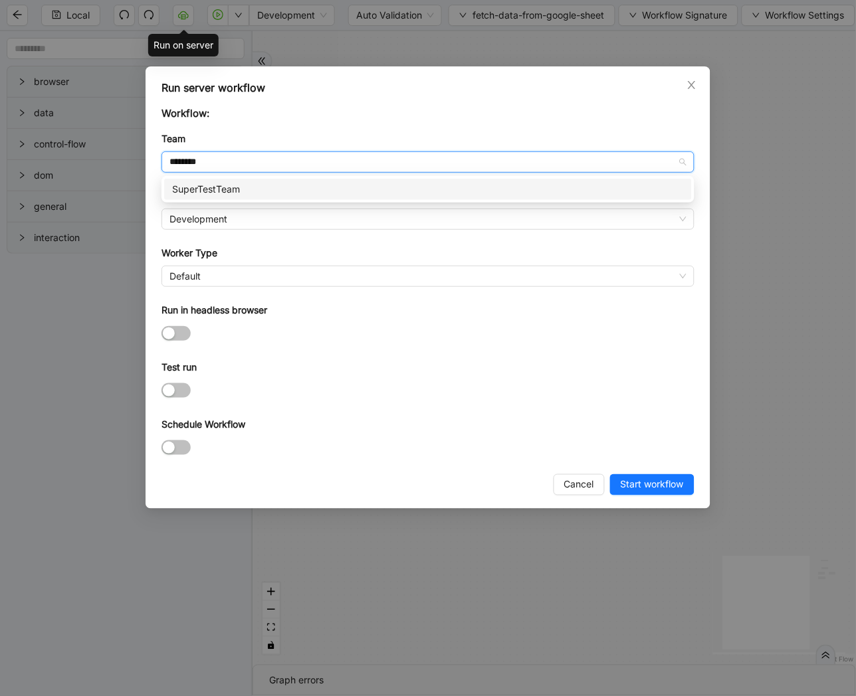
drag, startPoint x: 255, startPoint y: 169, endPoint x: 237, endPoint y: 189, distance: 26.8
click at [237, 189] on body "Local Development Auto Validation fetch-data-from-google-sheet Workflow Signatu…" at bounding box center [428, 348] width 856 height 696
click at [237, 189] on div "SuperTestTeam" at bounding box center [428, 189] width 512 height 15
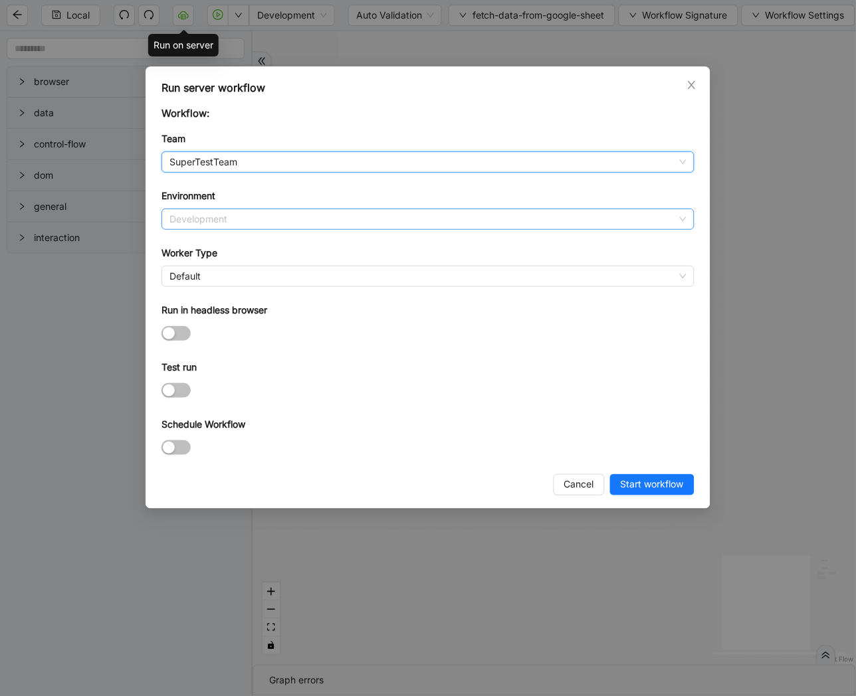
click at [208, 223] on span "Development" at bounding box center [427, 219] width 517 height 20
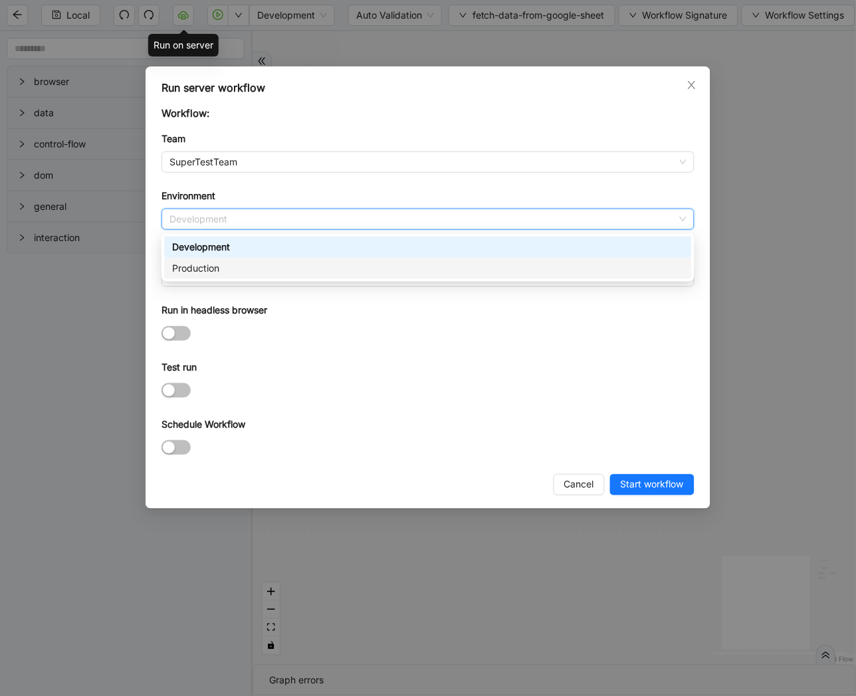
click at [197, 262] on div "Production" at bounding box center [428, 268] width 512 height 15
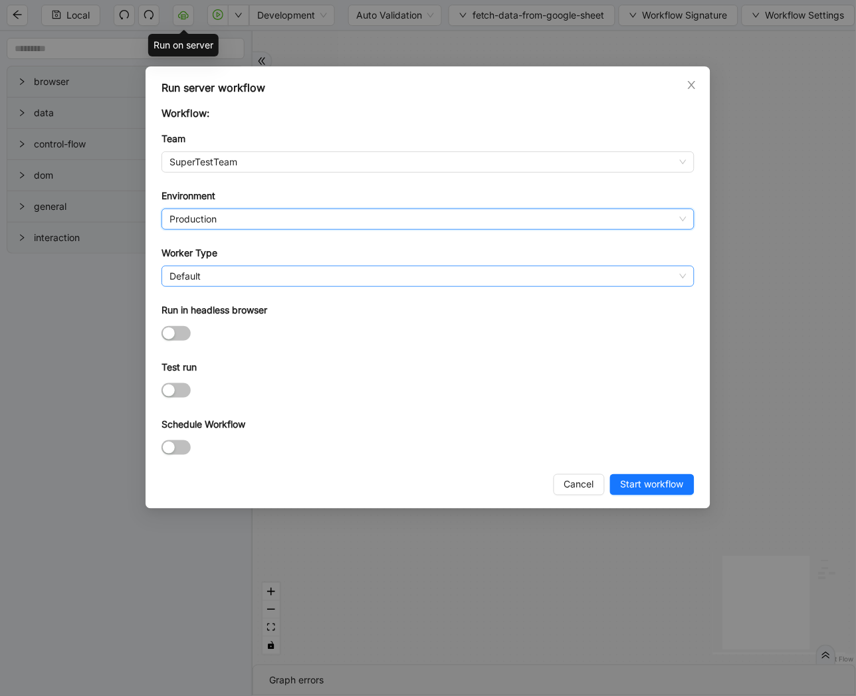
click at [178, 279] on span "Default" at bounding box center [427, 276] width 517 height 20
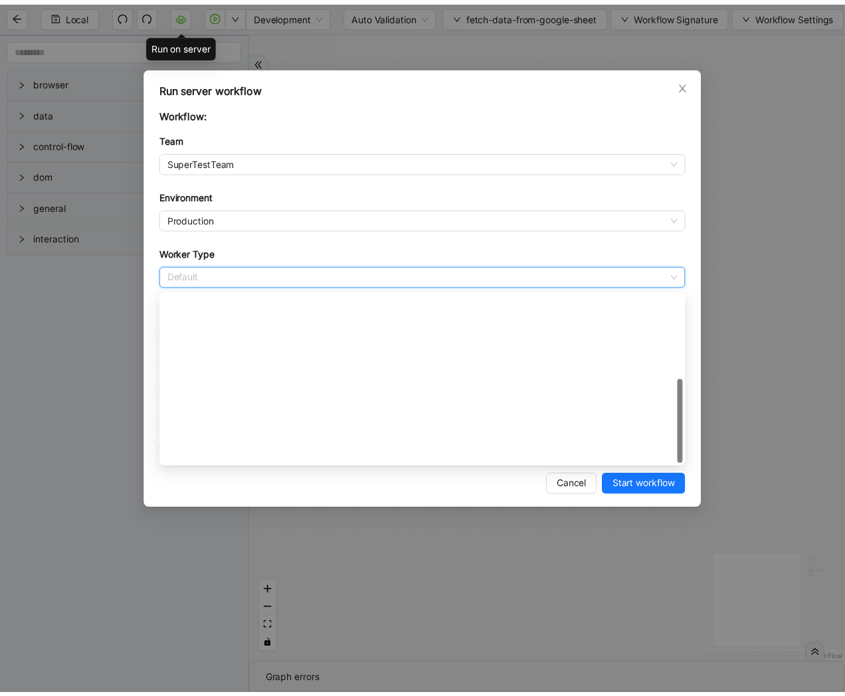
scroll to position [191, 0]
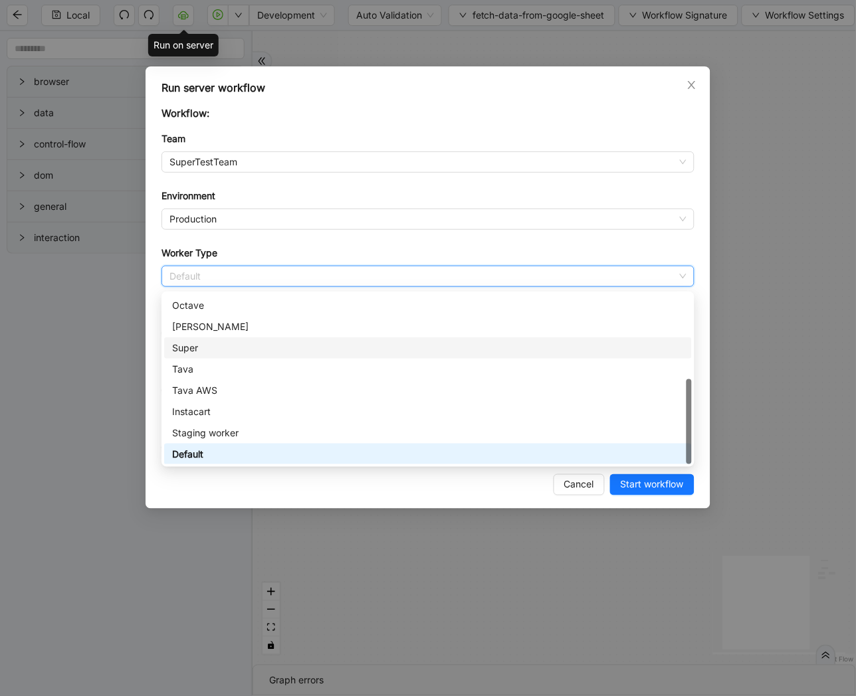
click at [183, 343] on div "Super" at bounding box center [428, 348] width 512 height 15
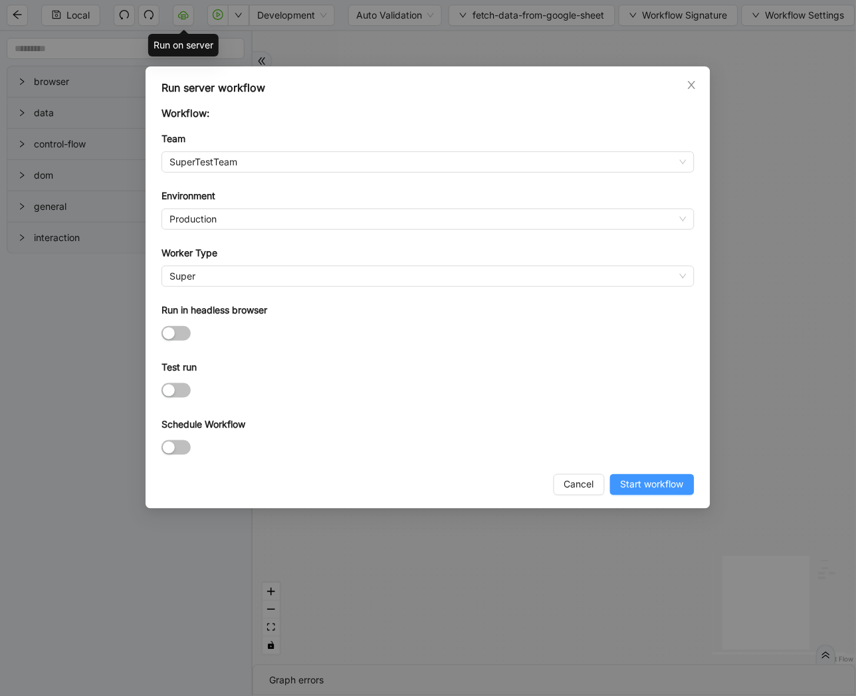
click at [652, 492] on span "Start workflow" at bounding box center [652, 485] width 63 height 15
